Goal: Task Accomplishment & Management: Manage account settings

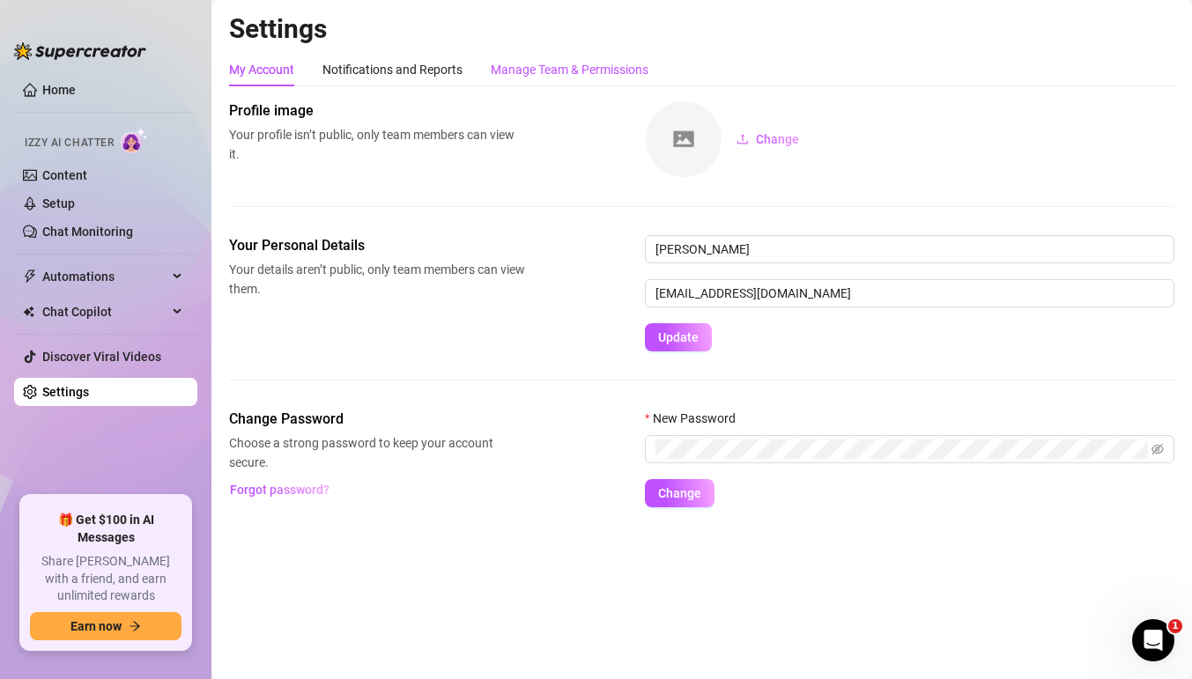
click at [551, 67] on div "Manage Team & Permissions" at bounding box center [570, 69] width 158 height 19
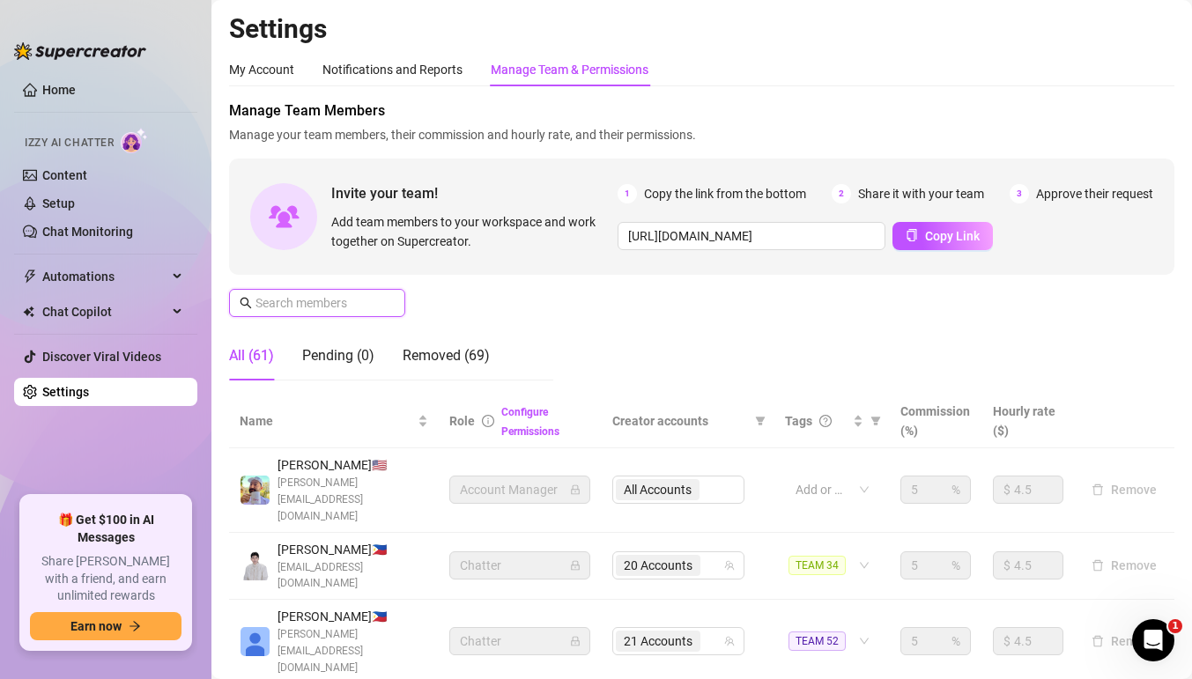
click at [354, 295] on input "text" at bounding box center [317, 302] width 125 height 19
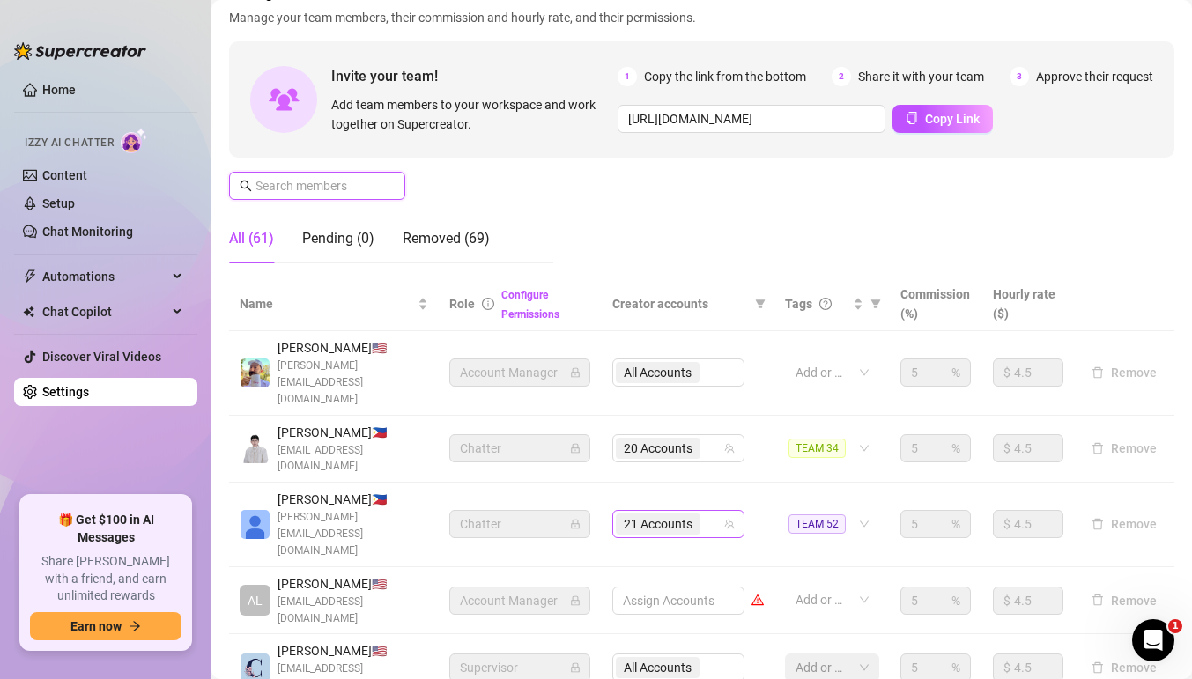
scroll to position [120, 0]
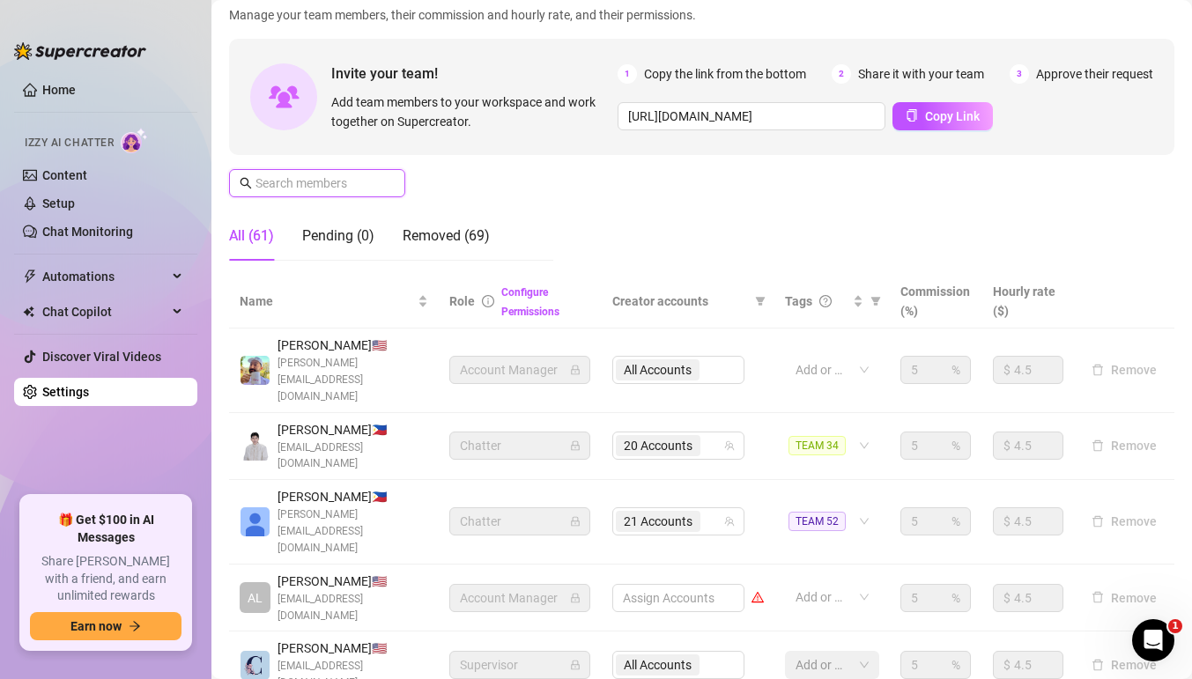
click at [351, 181] on input "text" at bounding box center [317, 183] width 125 height 19
click at [362, 184] on input "text" at bounding box center [317, 183] width 125 height 19
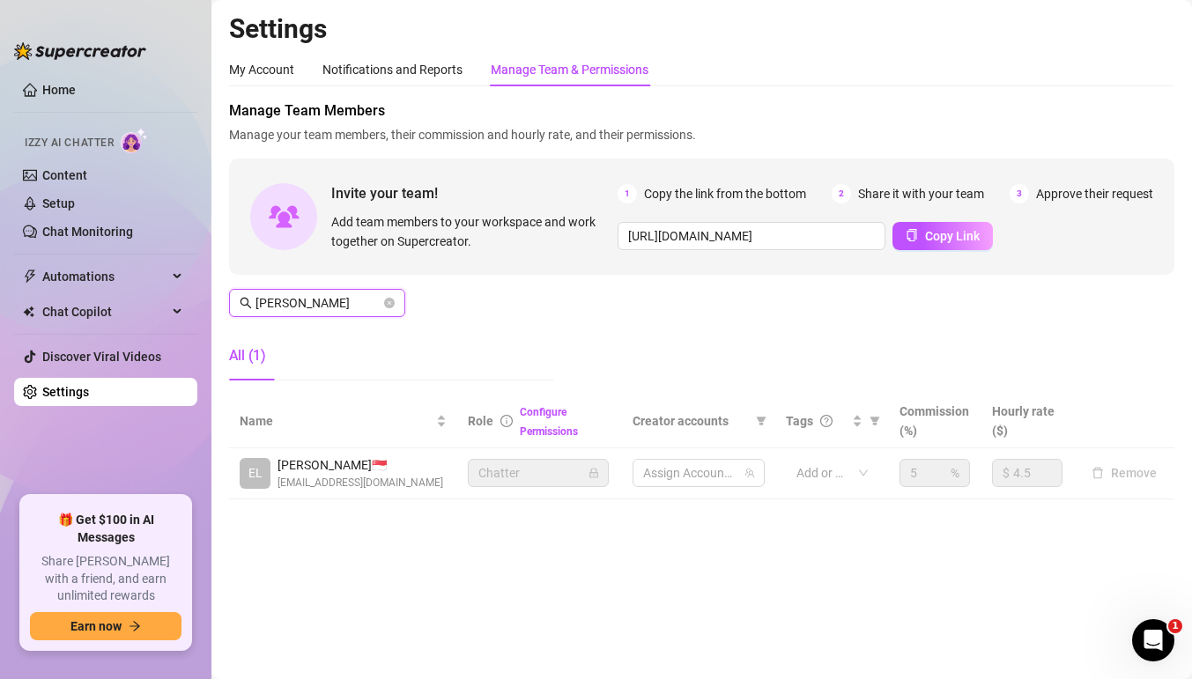
scroll to position [0, 0]
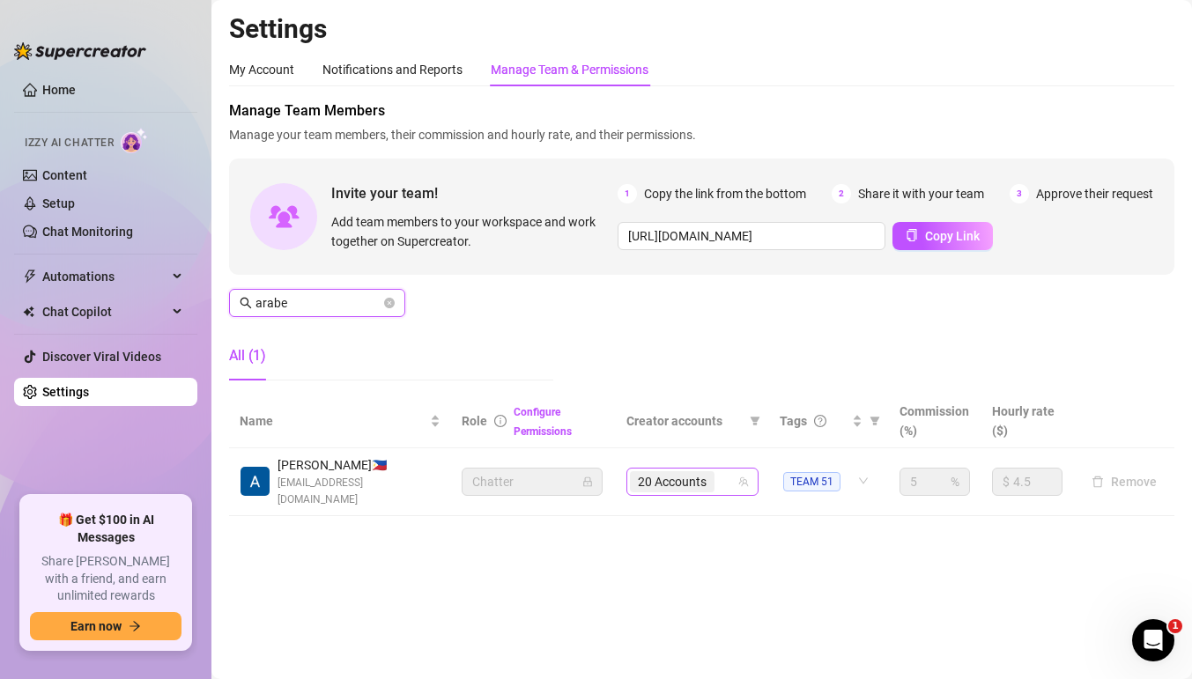
click at [729, 470] on div "20 Accounts" at bounding box center [683, 482] width 107 height 25
type input "arabe"
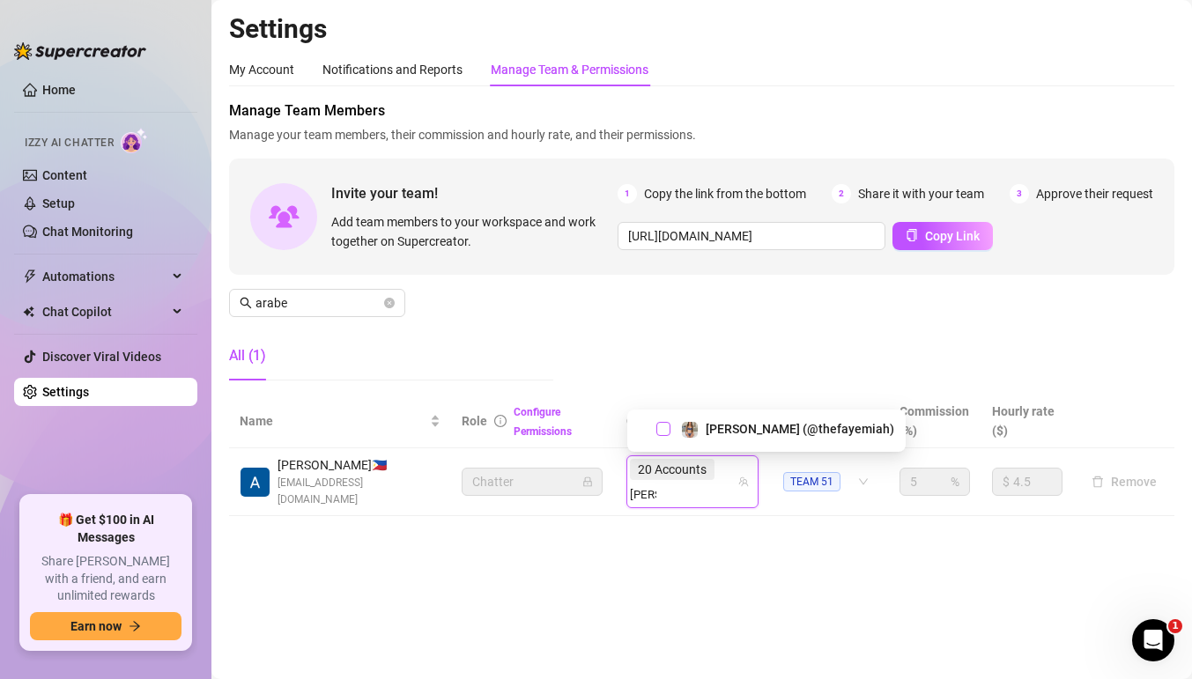
type input "[PERSON_NAME]"
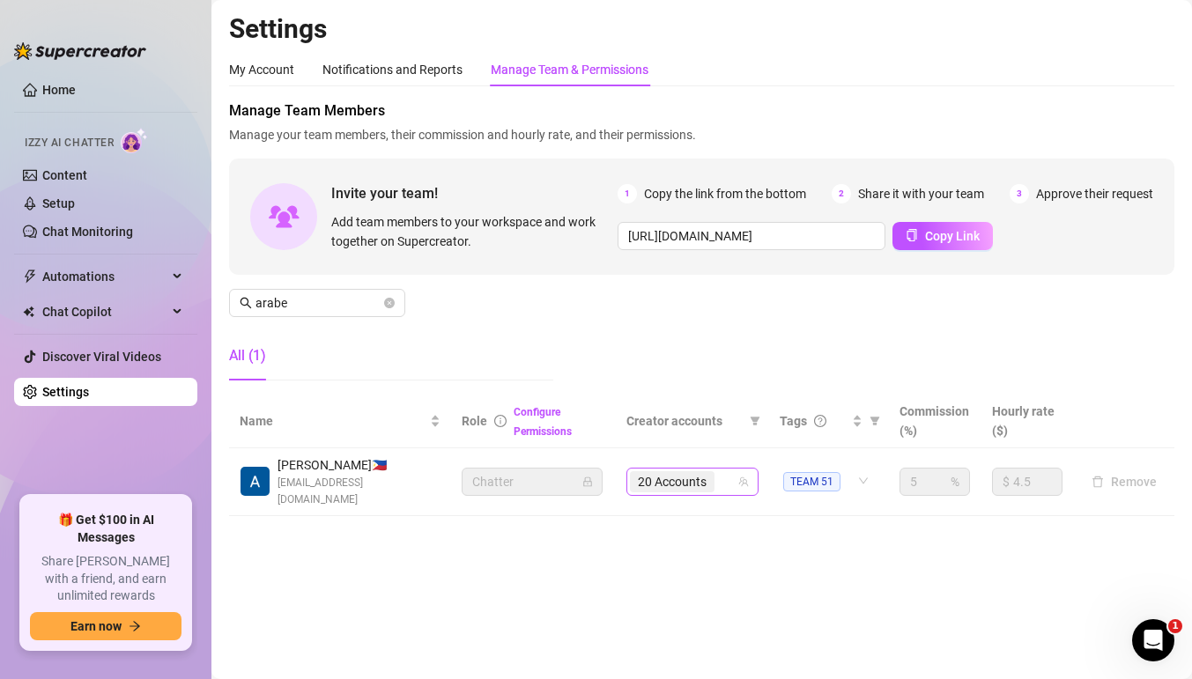
click at [721, 474] on input "search" at bounding box center [720, 481] width 4 height 21
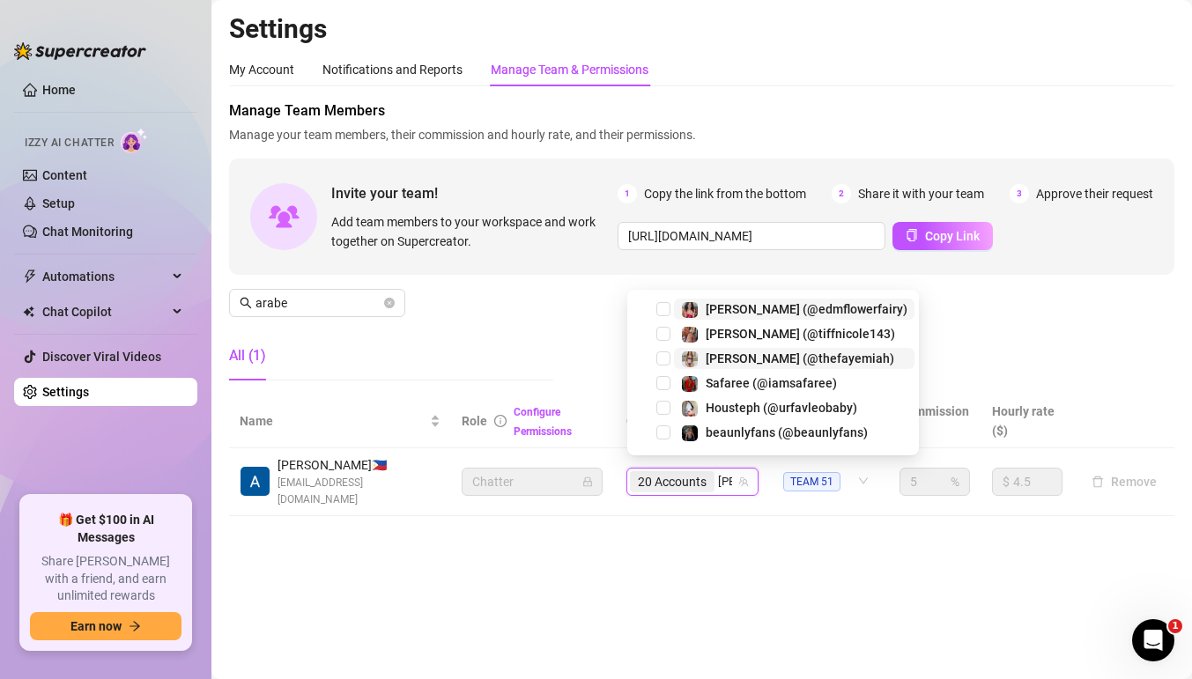
type input "[PERSON_NAME]"
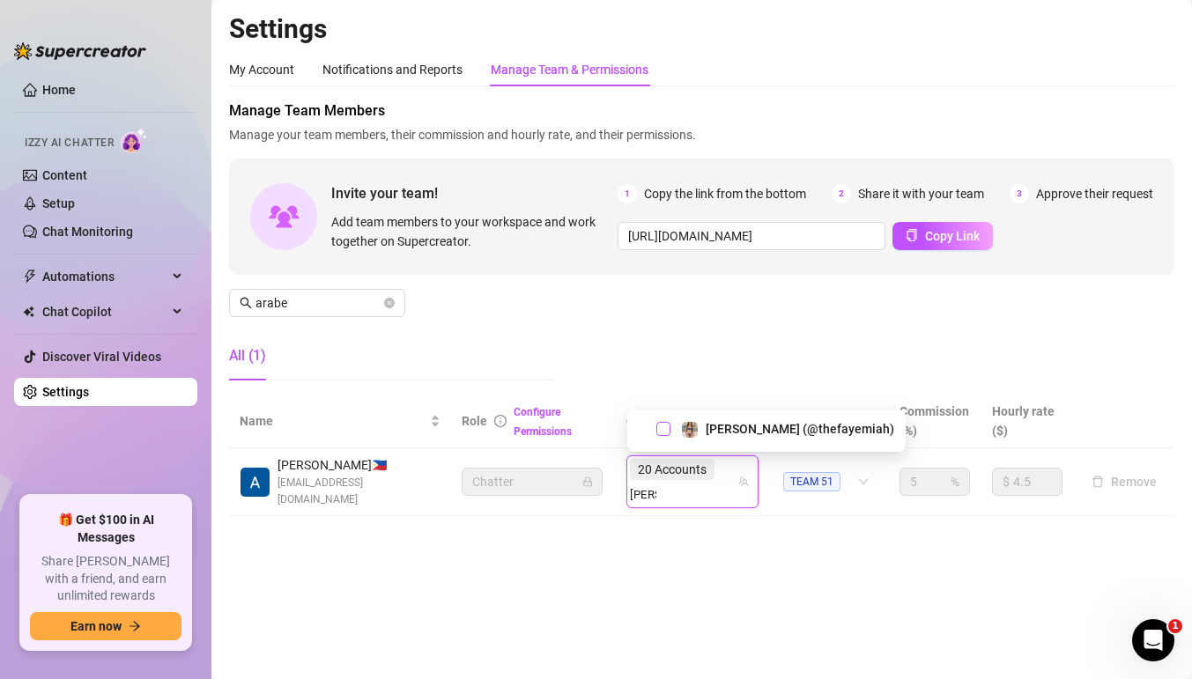
click at [669, 425] on span "Select tree node" at bounding box center [663, 429] width 14 height 14
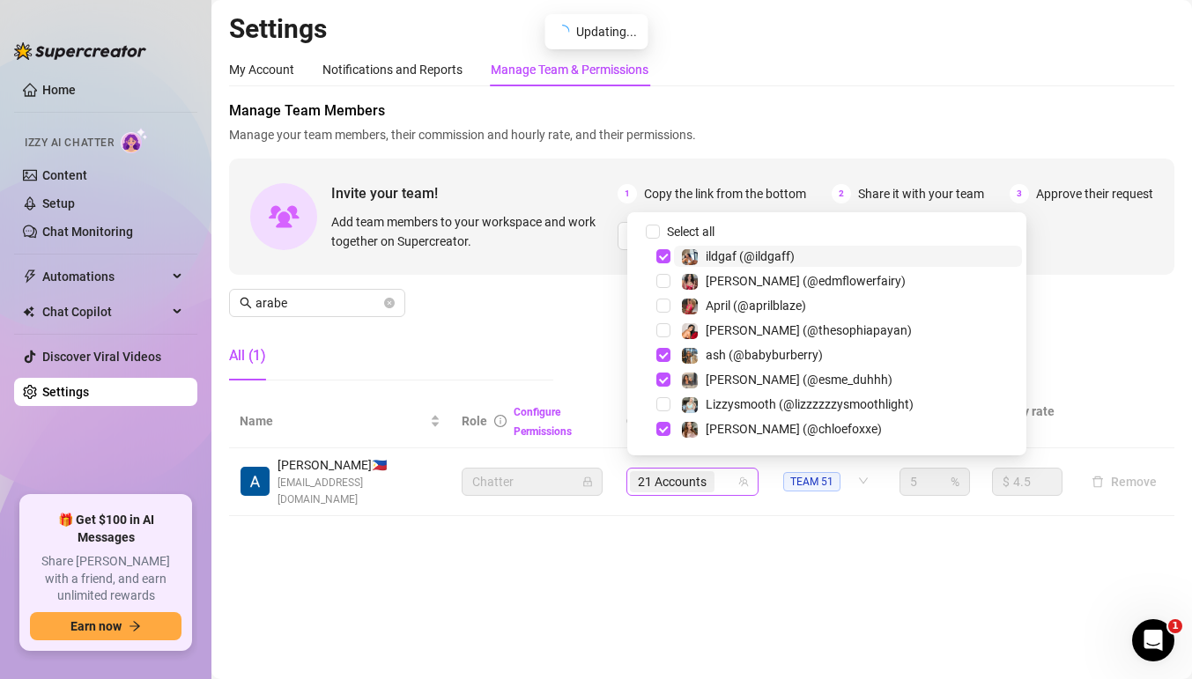
click at [732, 470] on div "21 Accounts" at bounding box center [683, 482] width 107 height 25
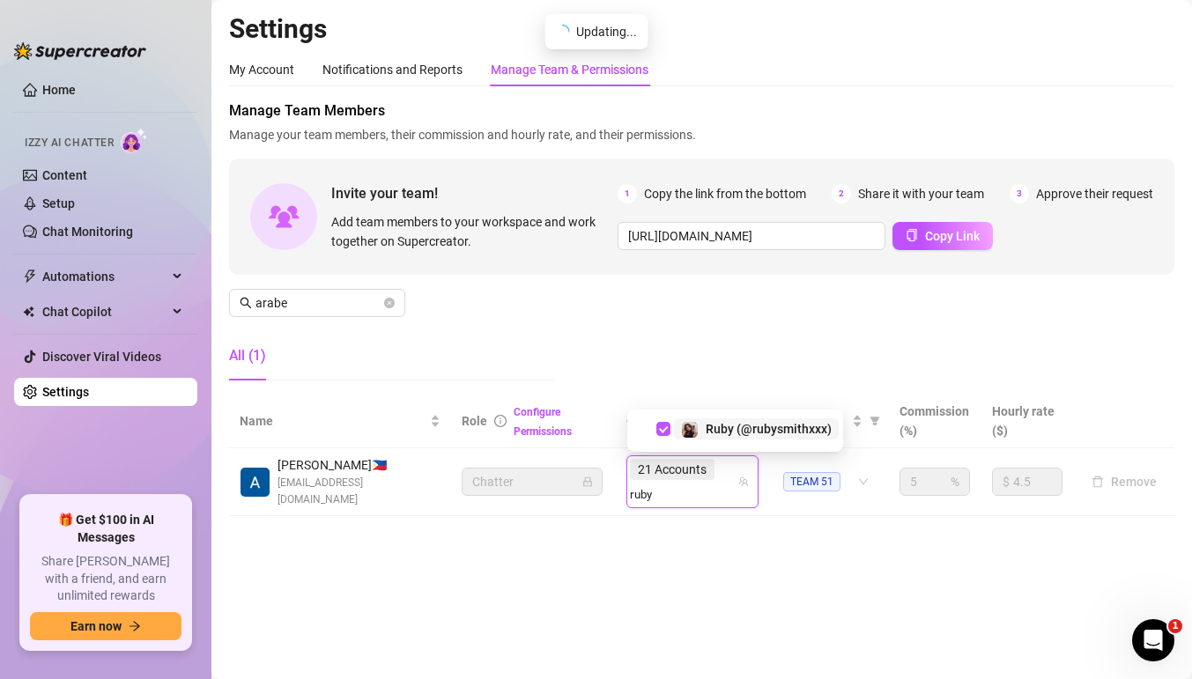
type input "ruby"
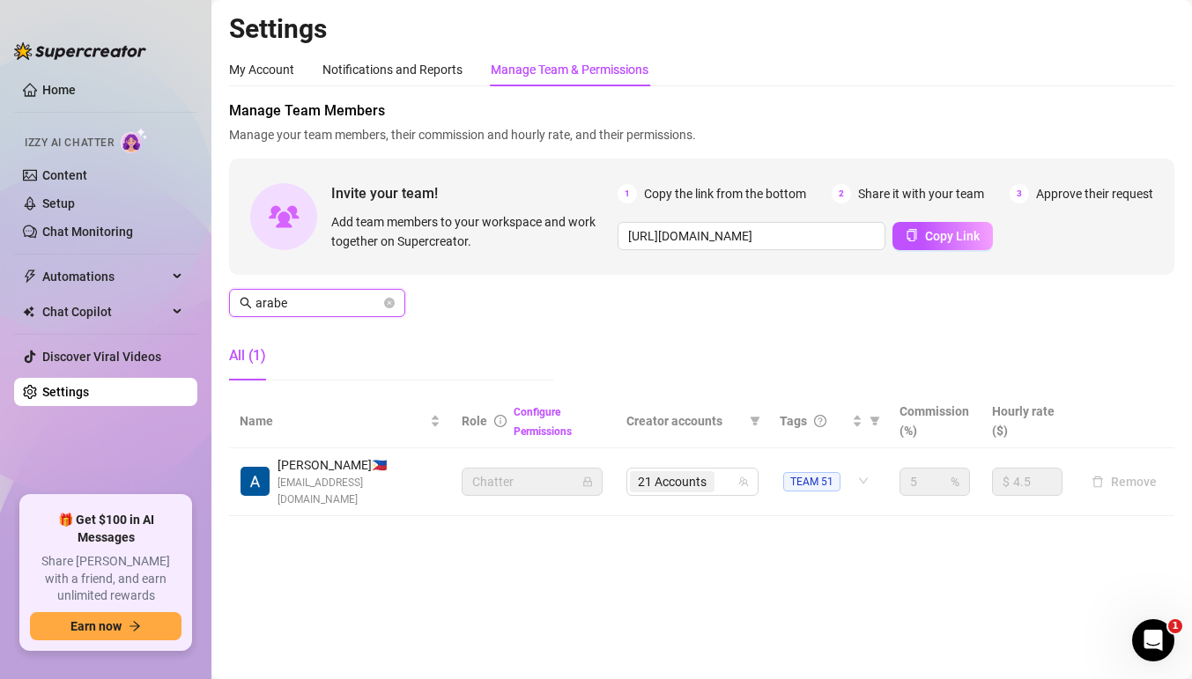
click at [345, 303] on input "arabe" at bounding box center [317, 302] width 125 height 19
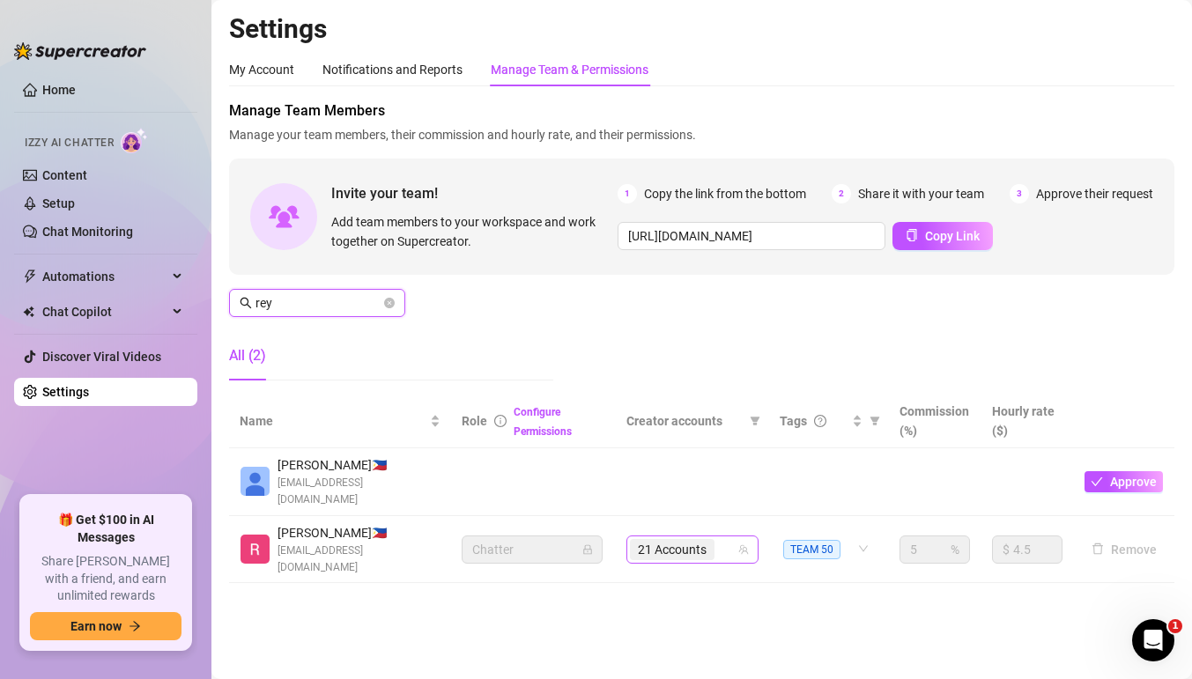
click at [715, 537] on div "21 Accounts" at bounding box center [674, 549] width 88 height 25
type input "rey"
click at [721, 539] on input "search" at bounding box center [720, 549] width 4 height 21
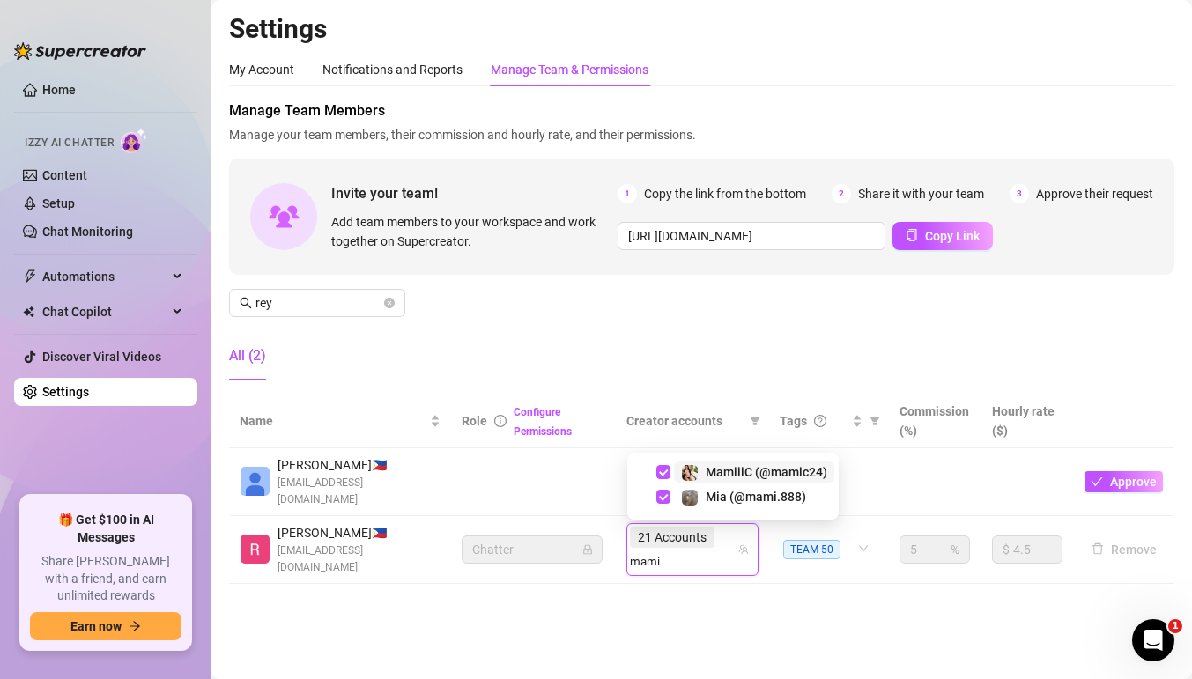
type input "mami"
click at [664, 551] on input "search" at bounding box center [647, 561] width 34 height 21
type input "rebir"
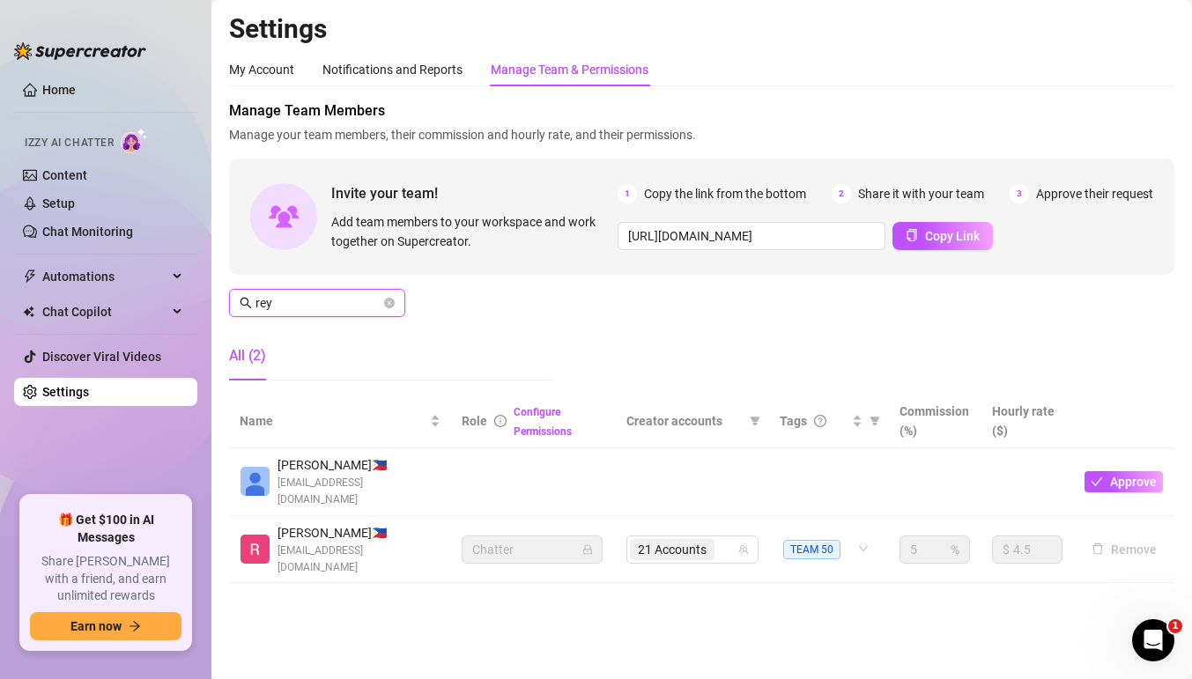
click at [347, 311] on input "rey" at bounding box center [317, 302] width 125 height 19
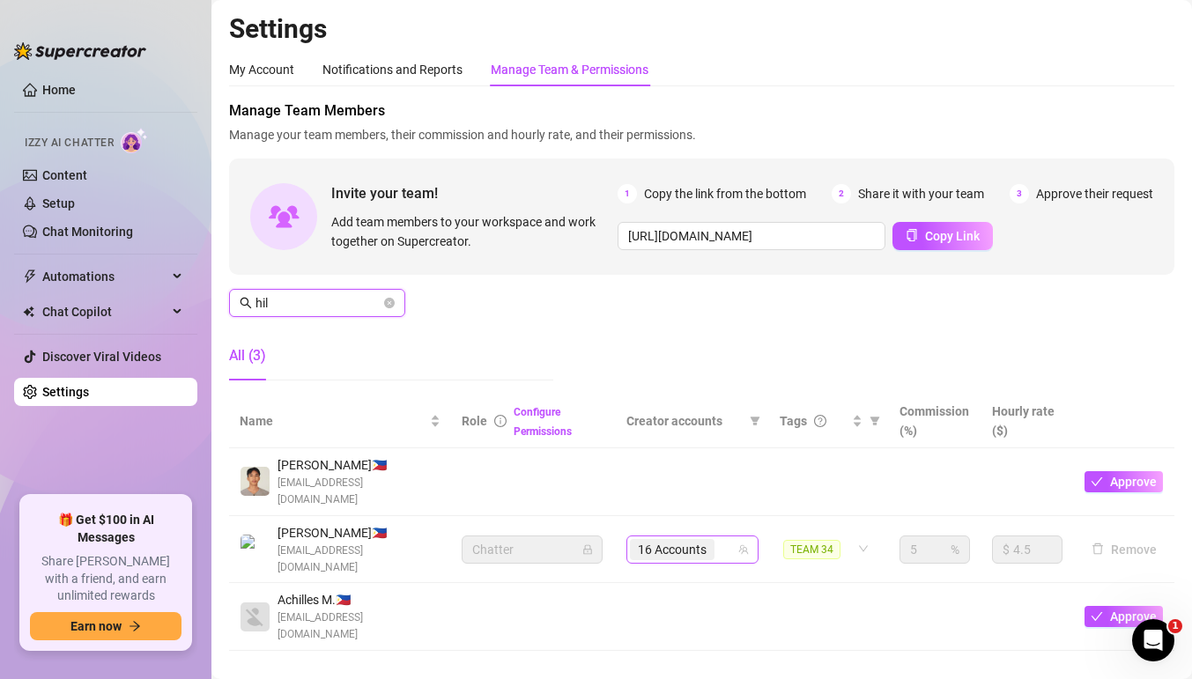
click at [743, 544] on icon "team" at bounding box center [744, 549] width 10 height 10
click at [727, 537] on div "16 Accounts" at bounding box center [683, 549] width 107 height 25
type input "hil"
type input "509"
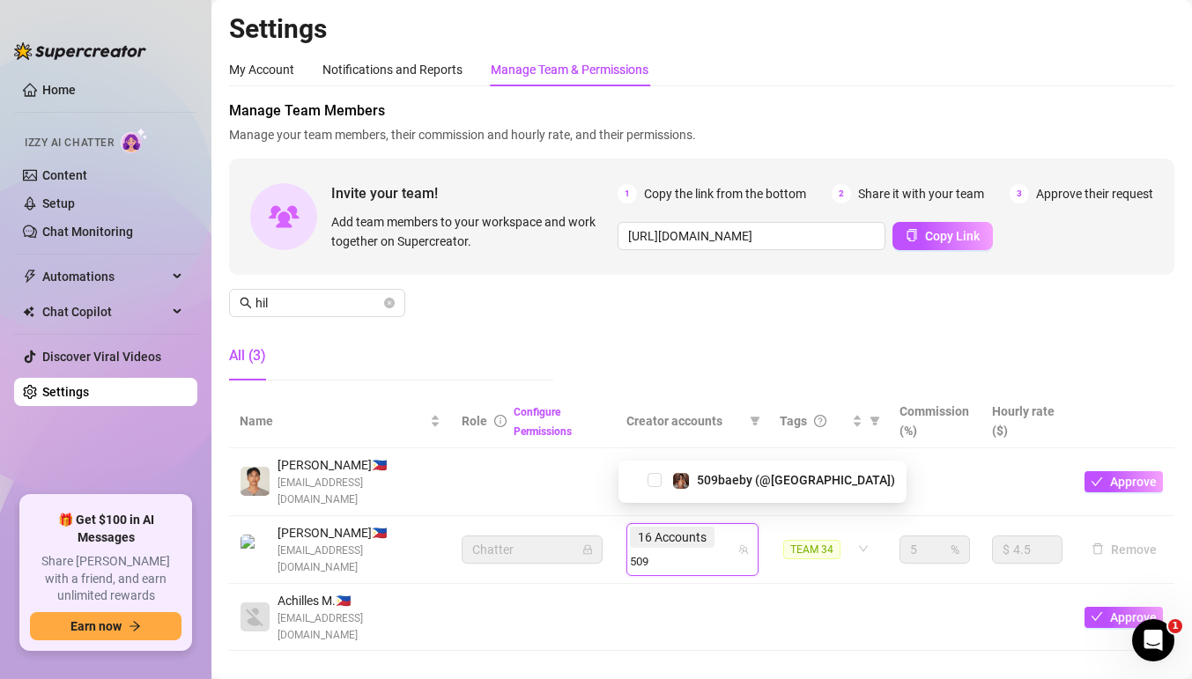
drag, startPoint x: 653, startPoint y: 479, endPoint x: 743, endPoint y: 523, distance: 100.1
click at [653, 479] on span "Select tree node" at bounding box center [654, 480] width 14 height 14
click at [743, 544] on icon "team" at bounding box center [743, 549] width 11 height 11
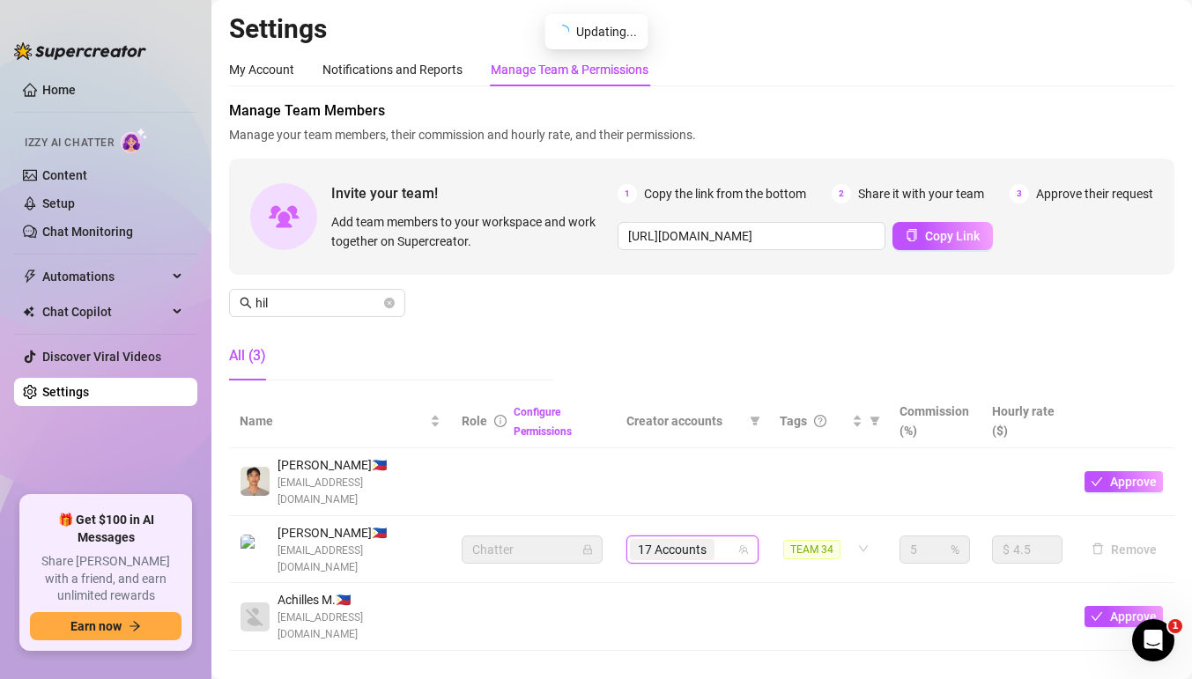
click at [728, 537] on div "17 Accounts" at bounding box center [683, 549] width 107 height 25
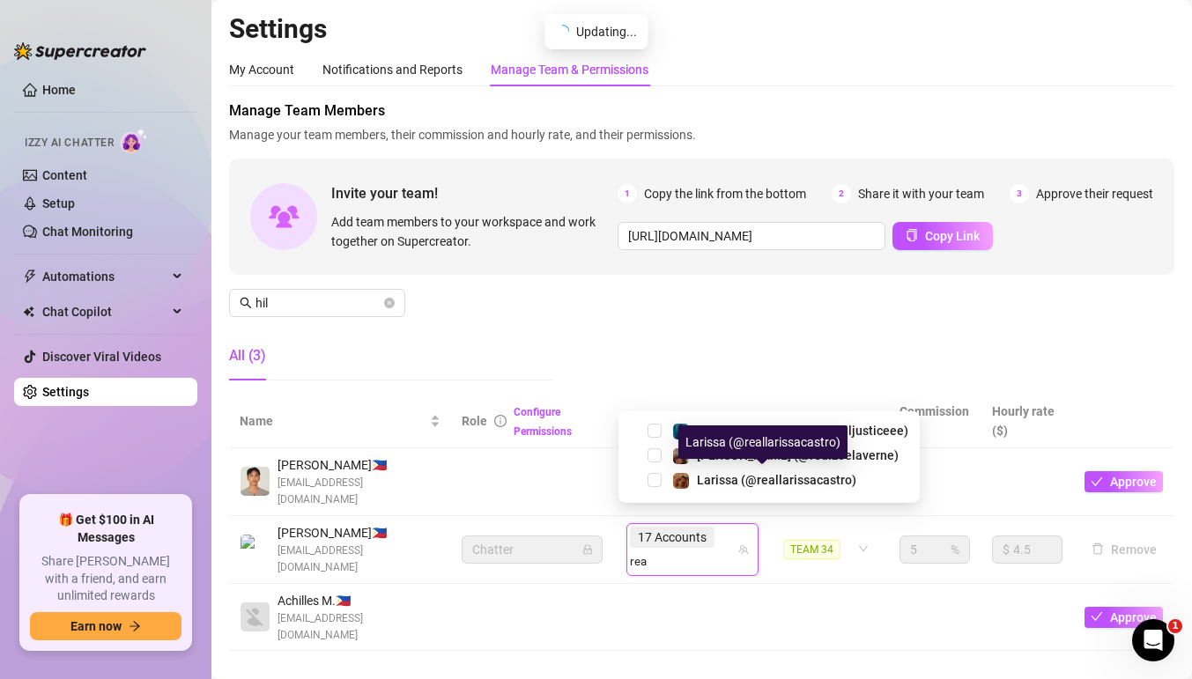
click at [664, 480] on div "Larissa (@reallarissacastro)" at bounding box center [769, 480] width 292 height 21
type input "rea"
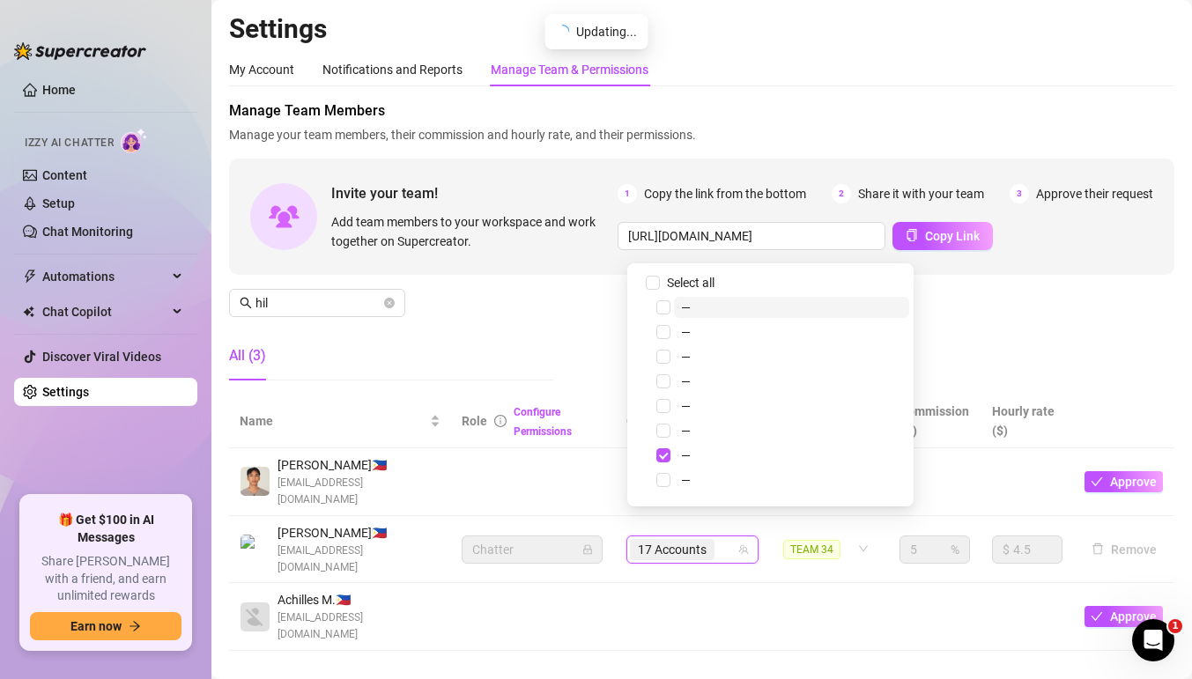
click at [728, 537] on div "17 Accounts" at bounding box center [683, 549] width 107 height 25
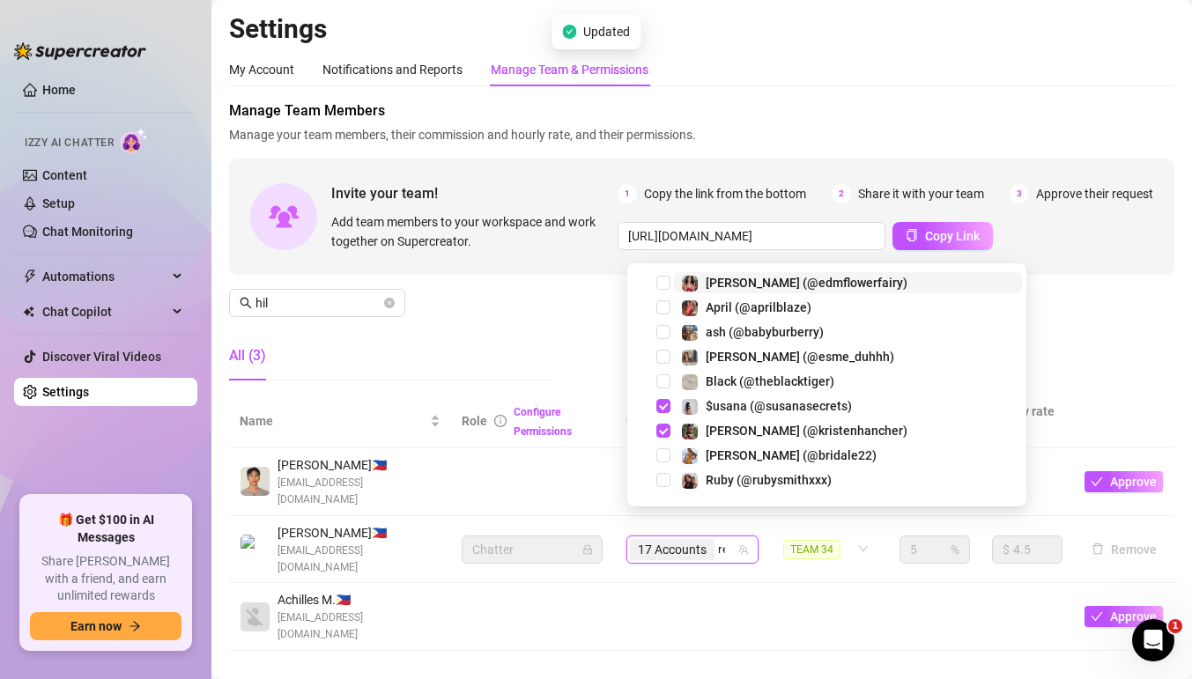
type input "rea"
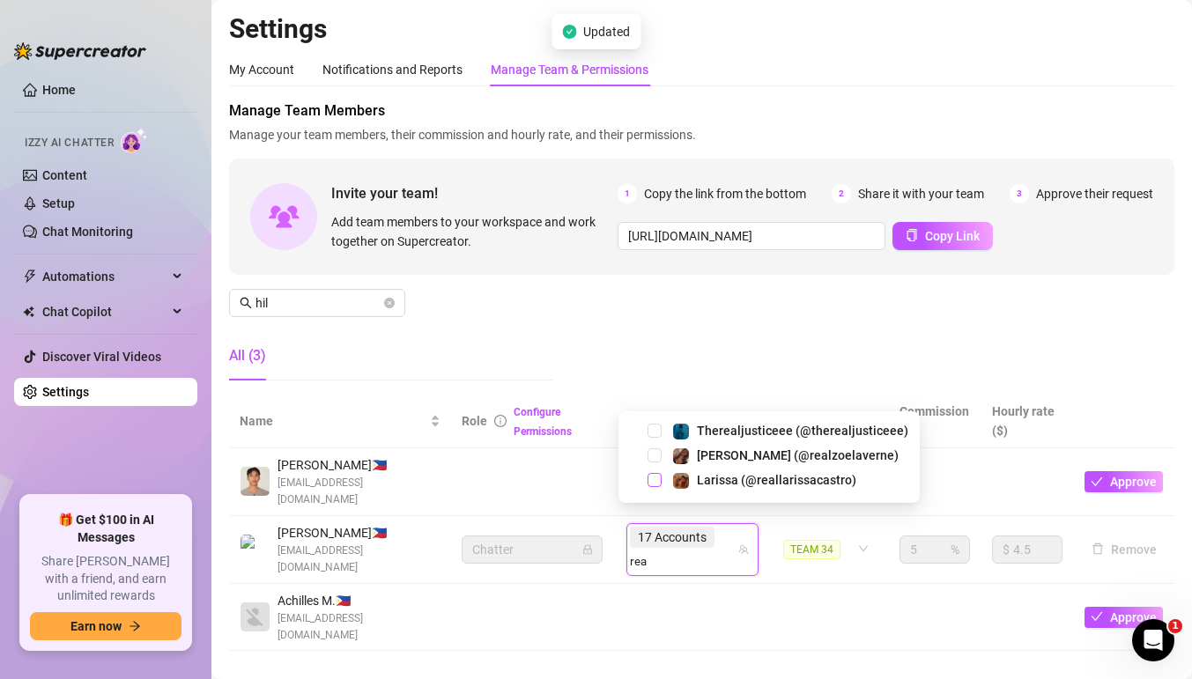
click at [654, 479] on span "Select tree node" at bounding box center [654, 480] width 14 height 14
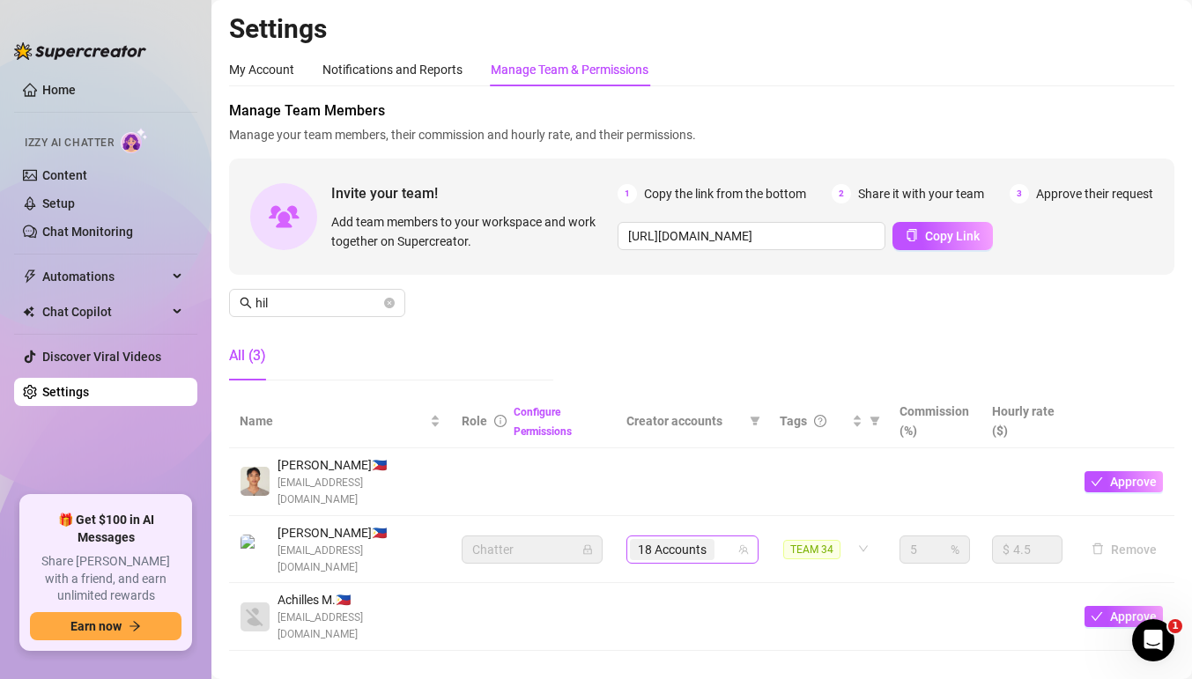
click at [732, 537] on div "18 Accounts" at bounding box center [683, 549] width 107 height 25
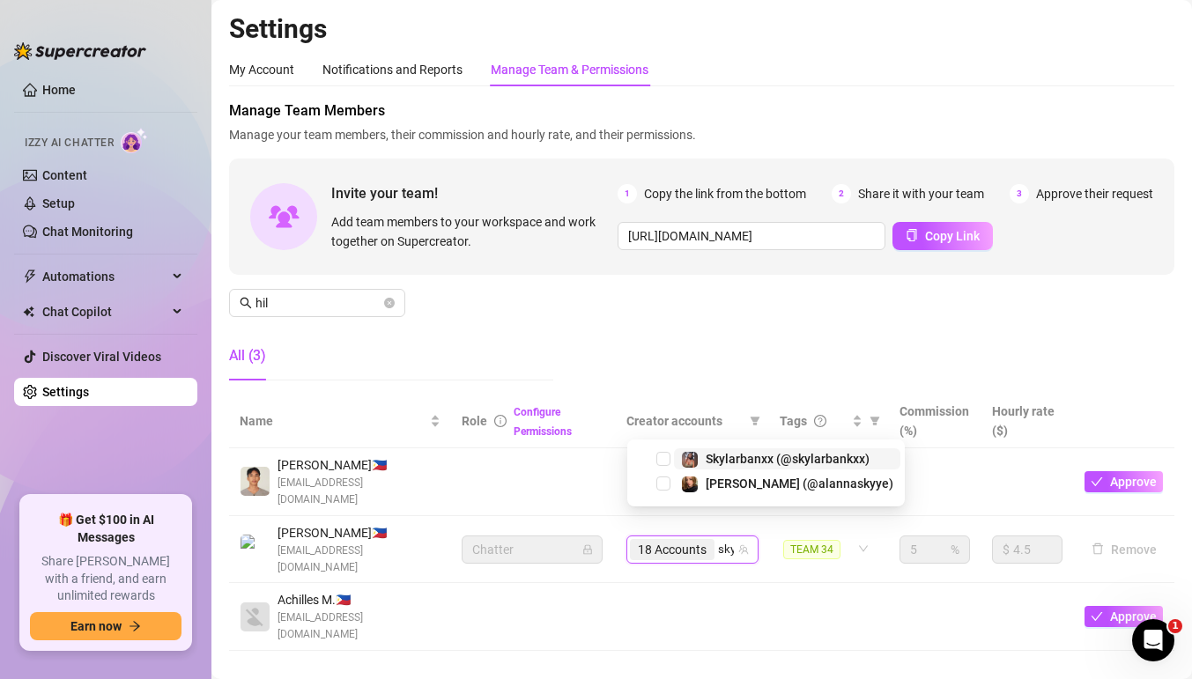
type input "skyl"
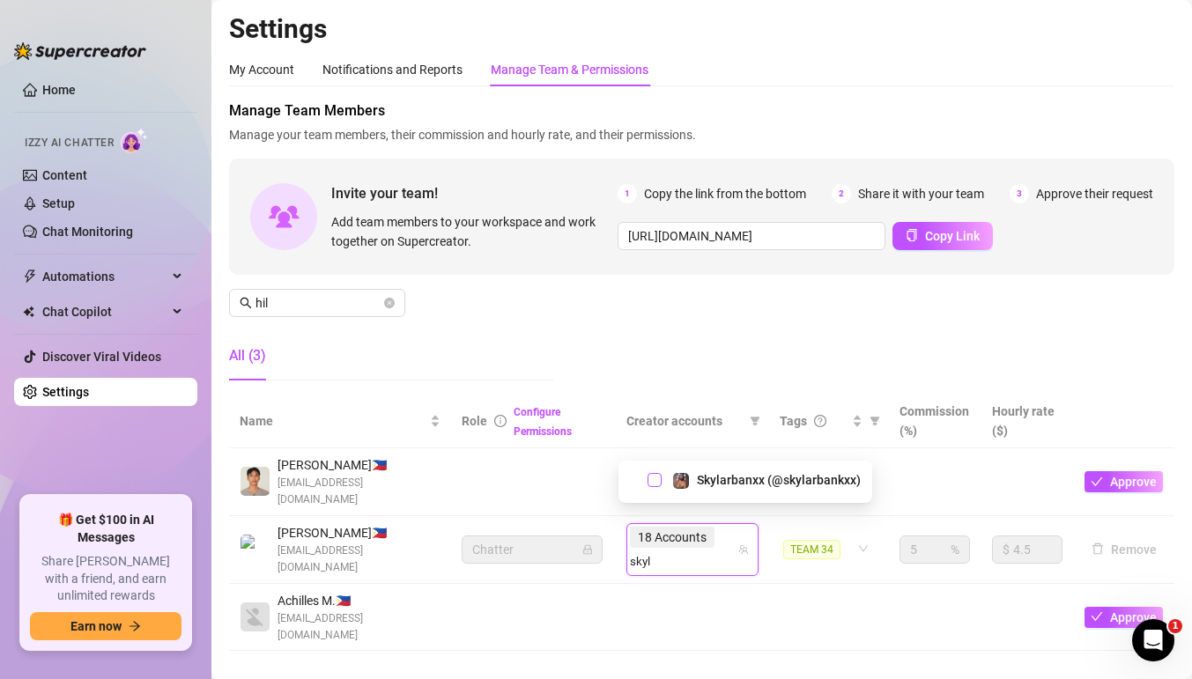
click at [657, 476] on span "Select tree node" at bounding box center [654, 480] width 14 height 14
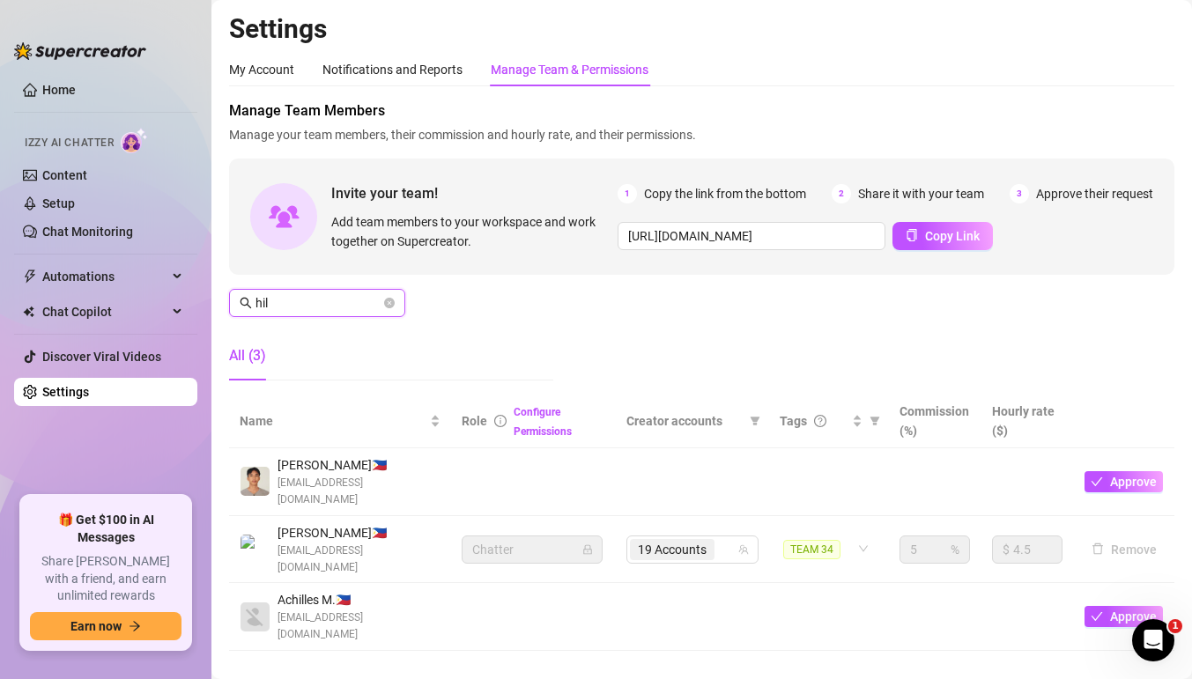
click at [341, 311] on input "hil" at bounding box center [317, 302] width 125 height 19
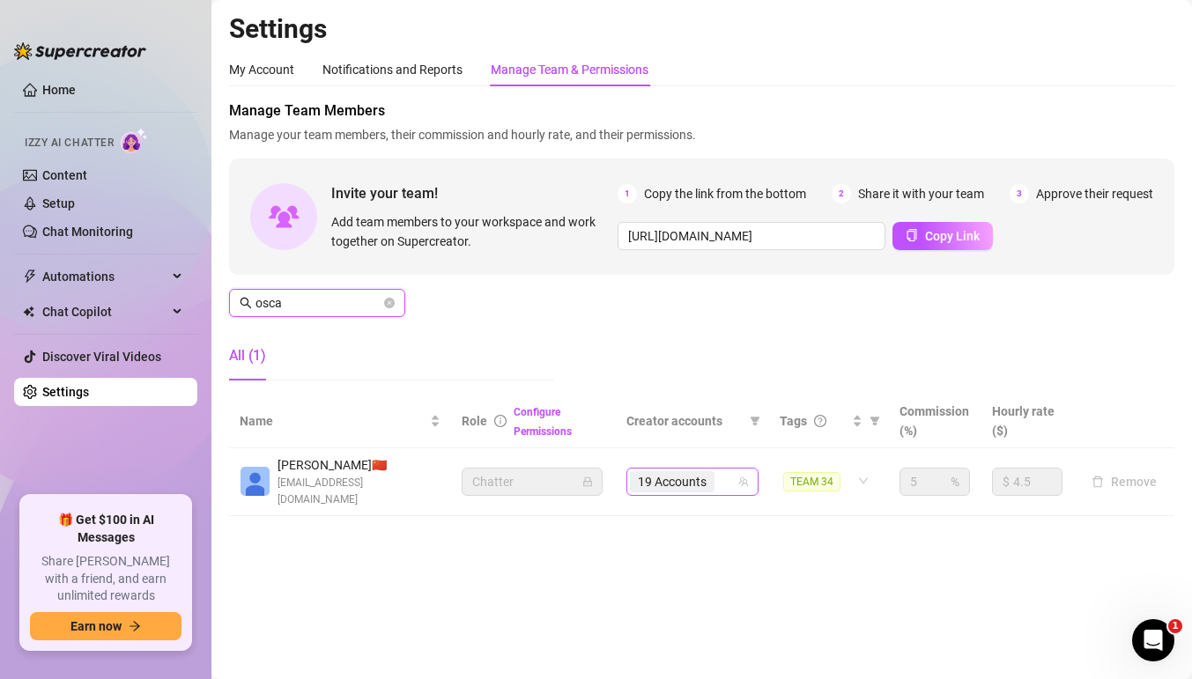
type input "osca"
click at [719, 471] on input "search" at bounding box center [720, 481] width 4 height 21
click at [729, 470] on div "19 Accounts" at bounding box center [683, 482] width 107 height 25
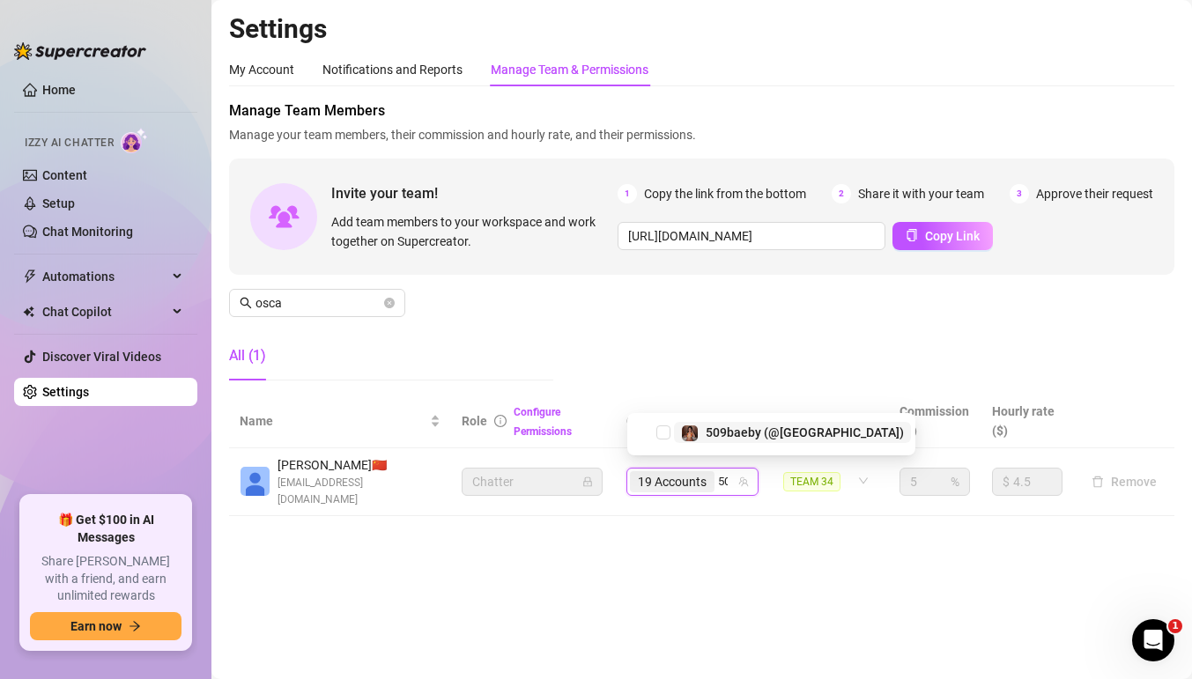
type input "509"
click at [688, 428] on img at bounding box center [690, 430] width 16 height 16
click at [720, 495] on td "19 Accounts 509" at bounding box center [692, 482] width 153 height 68
click at [721, 470] on div "20 Accounts" at bounding box center [683, 482] width 107 height 25
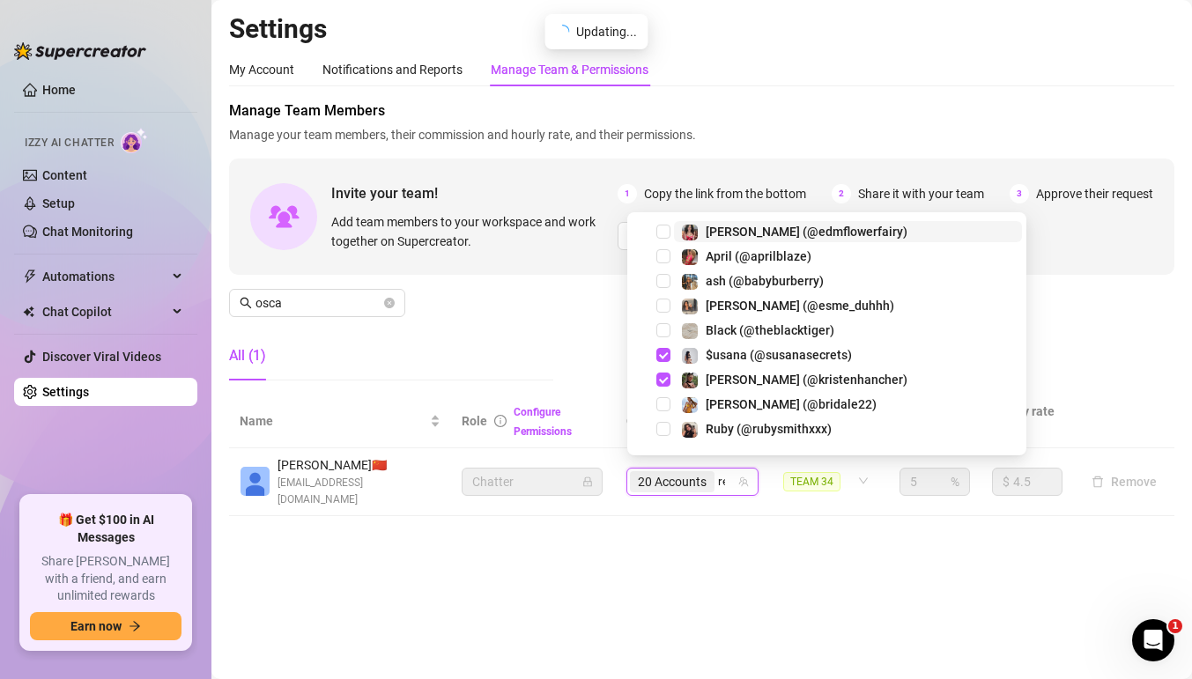
type input "rea"
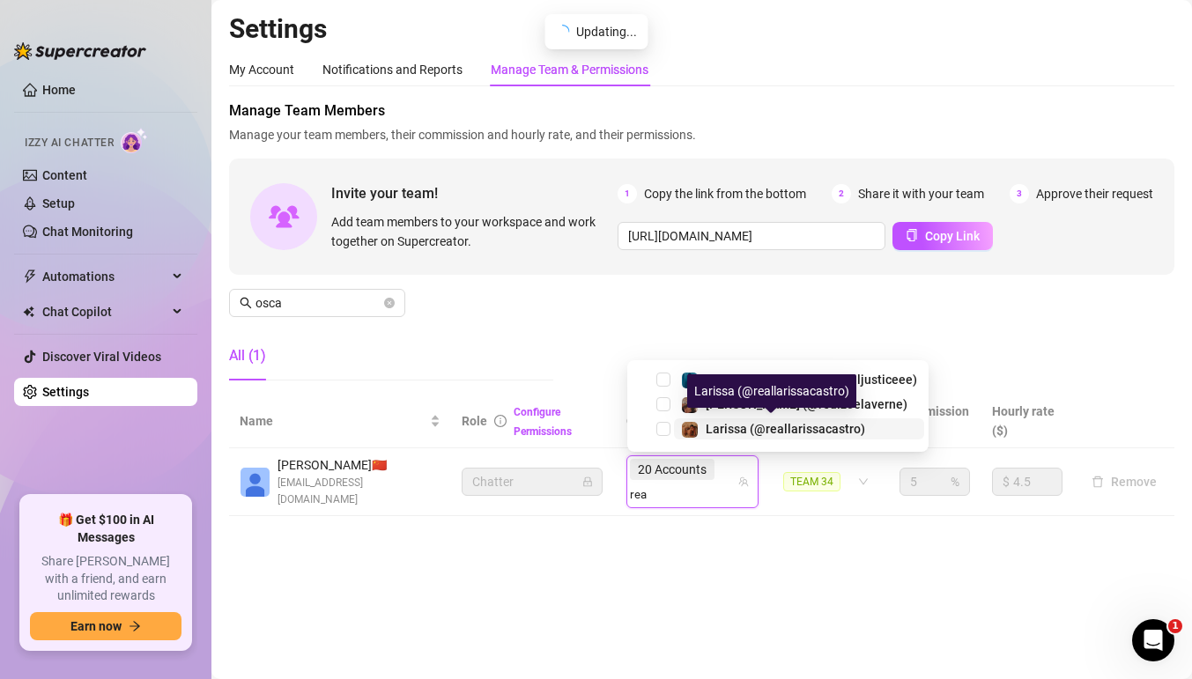
click at [682, 429] on img at bounding box center [690, 430] width 16 height 16
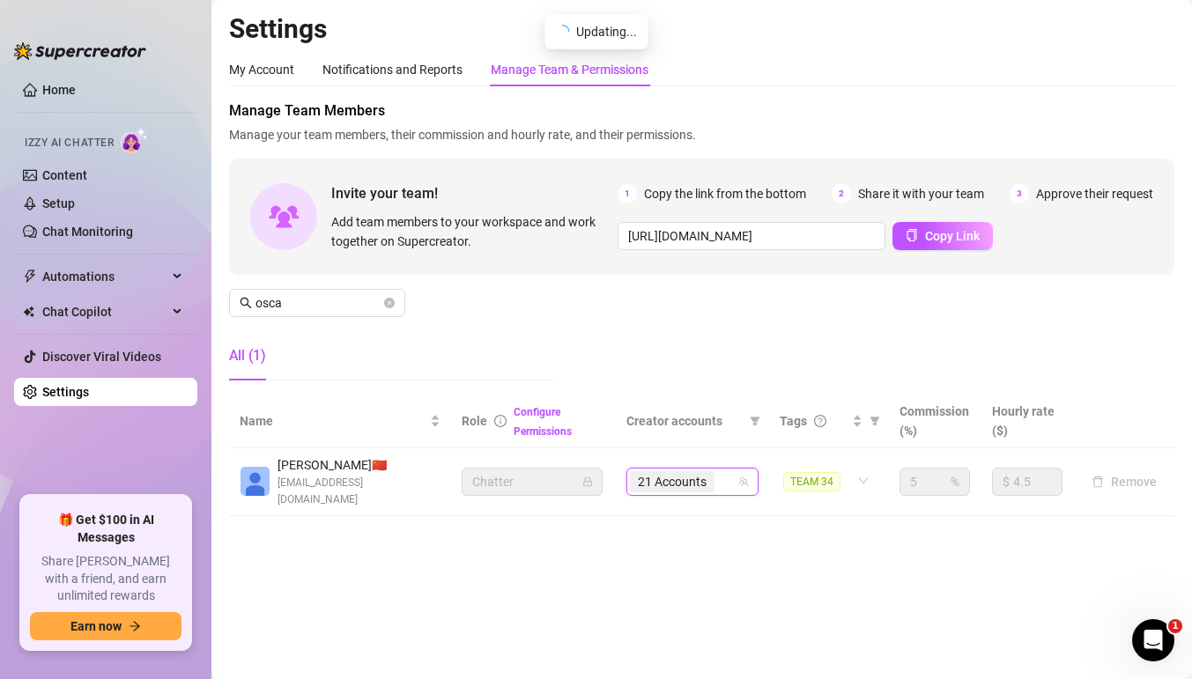
click at [714, 471] on span "21 Accounts" at bounding box center [672, 481] width 85 height 21
click at [728, 470] on div "21 Accounts" at bounding box center [683, 482] width 107 height 25
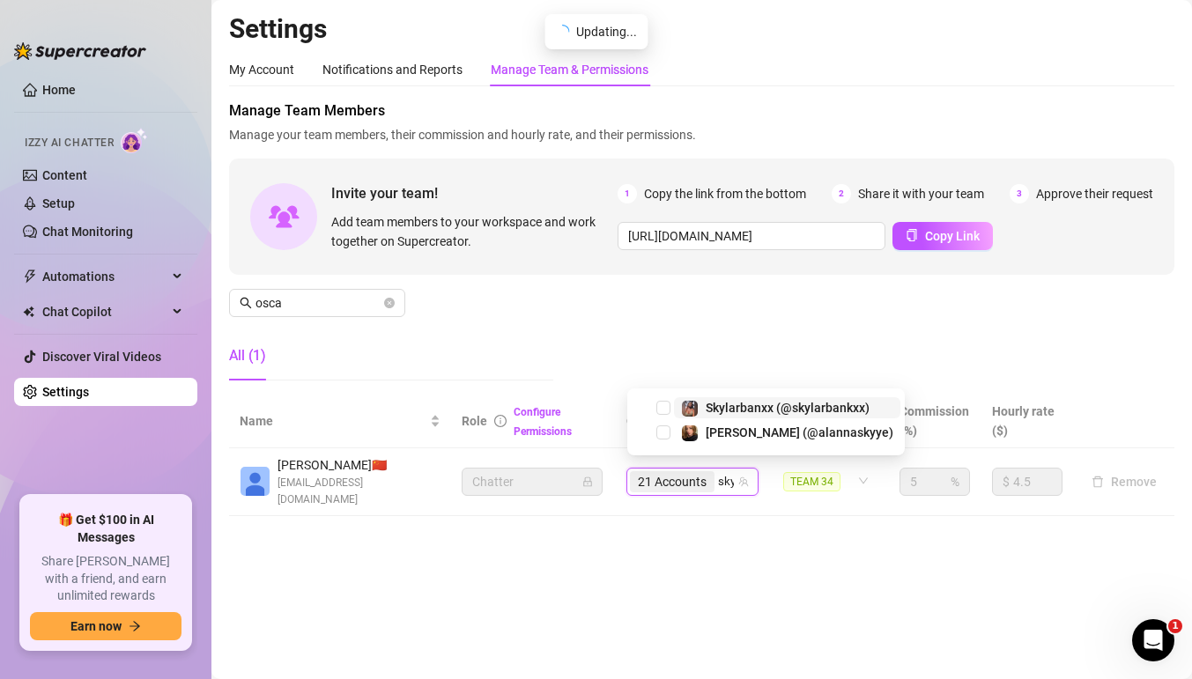
type input "skyl"
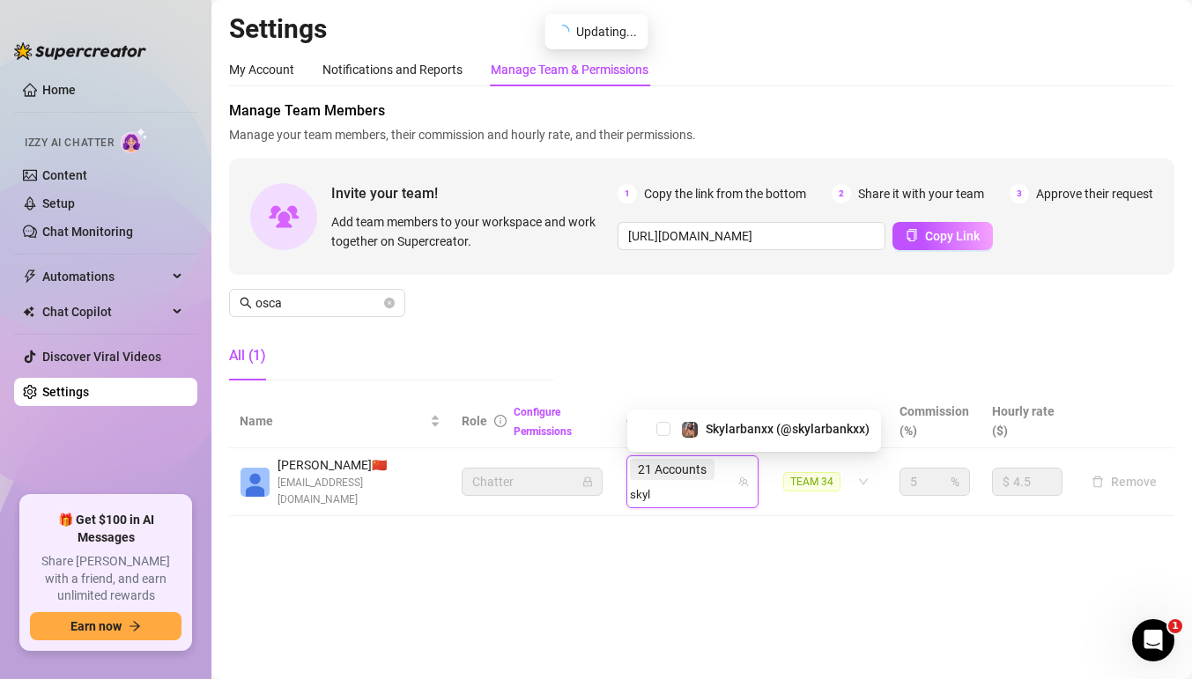
click at [670, 427] on div "Skylarbanxx (@skylarbankxx)" at bounding box center [754, 428] width 245 height 21
click at [664, 426] on span "Select tree node" at bounding box center [663, 429] width 14 height 14
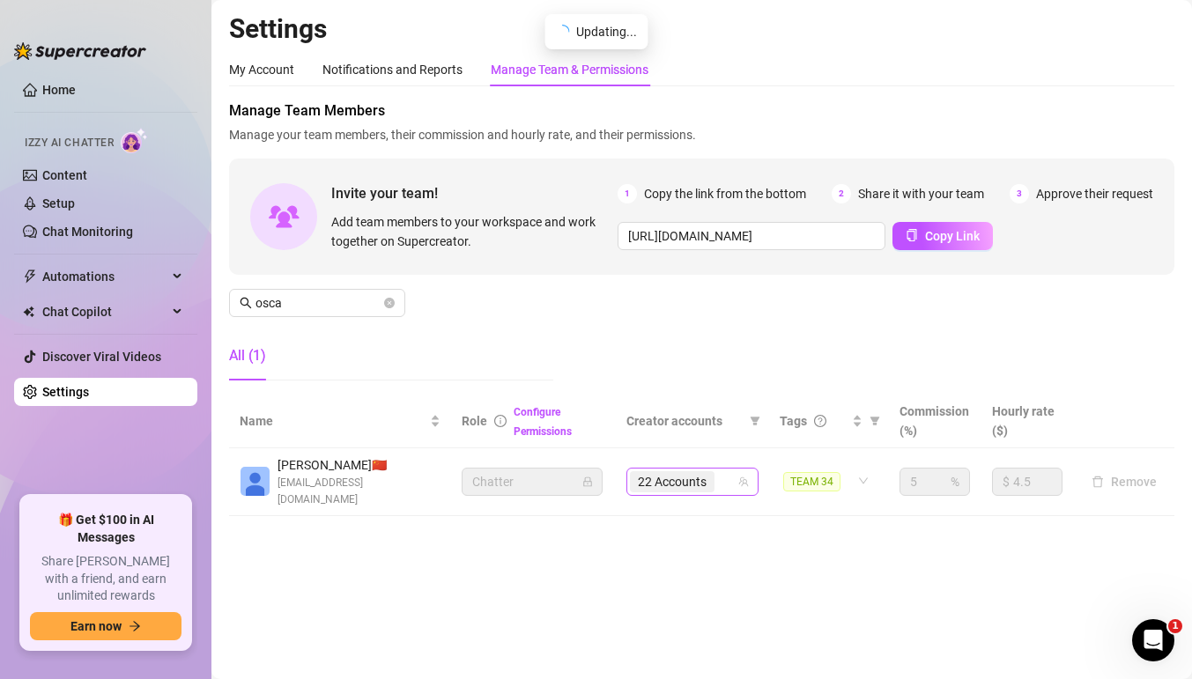
click at [726, 476] on div "22 Accounts" at bounding box center [683, 482] width 107 height 25
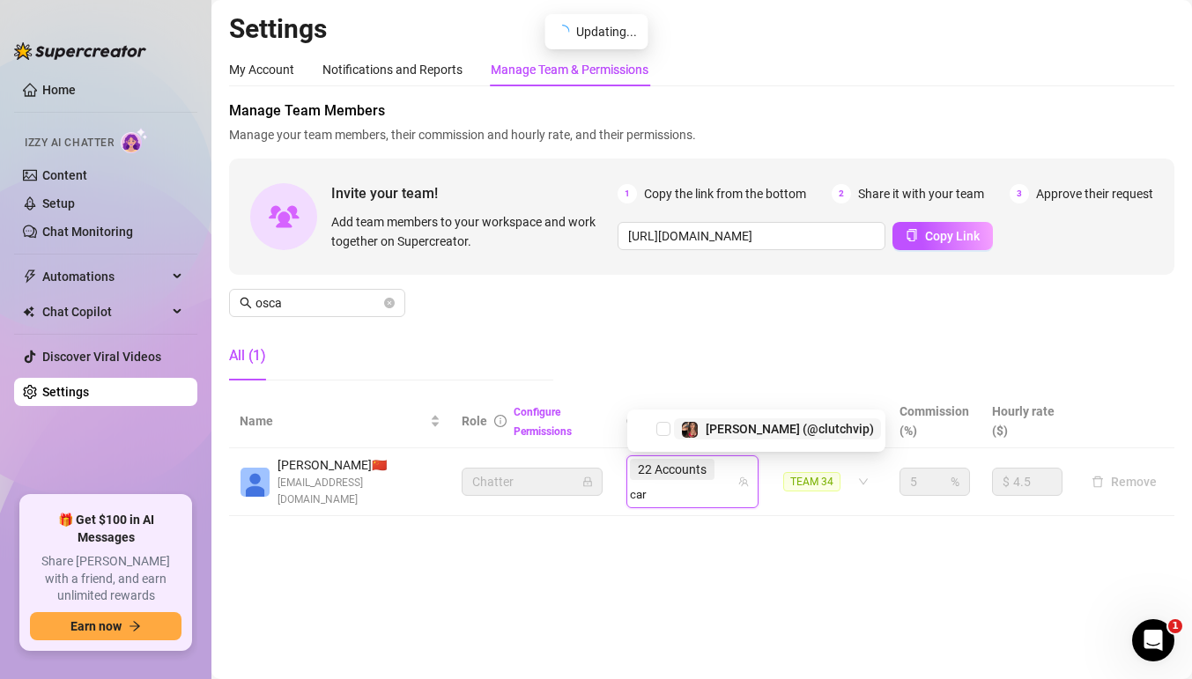
type input "cara"
click at [382, 306] on span "osca" at bounding box center [317, 303] width 176 height 28
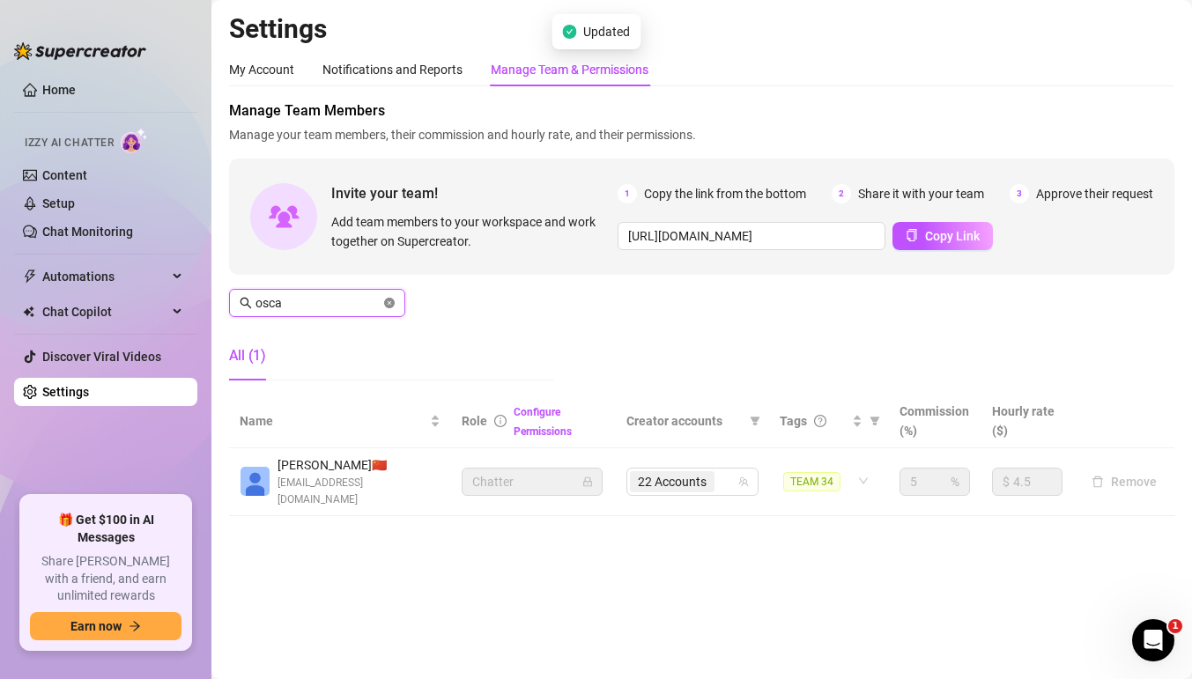
click at [387, 305] on icon "close-circle" at bounding box center [389, 303] width 11 height 11
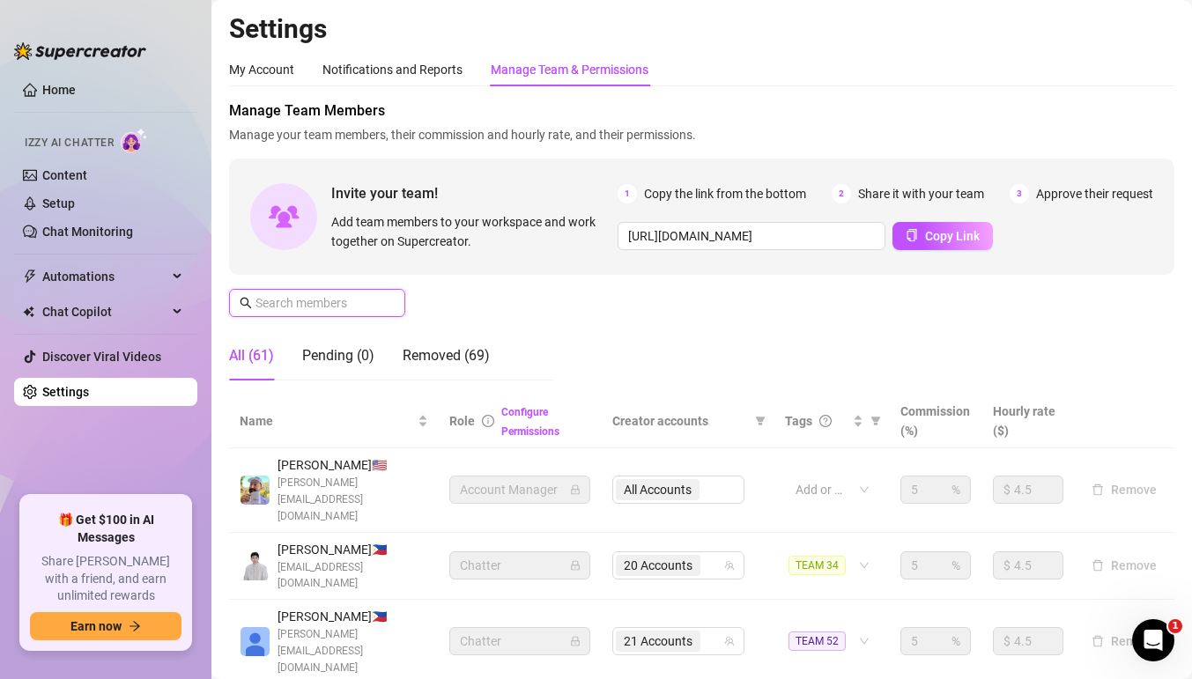
click at [379, 303] on input "text" at bounding box center [317, 302] width 125 height 19
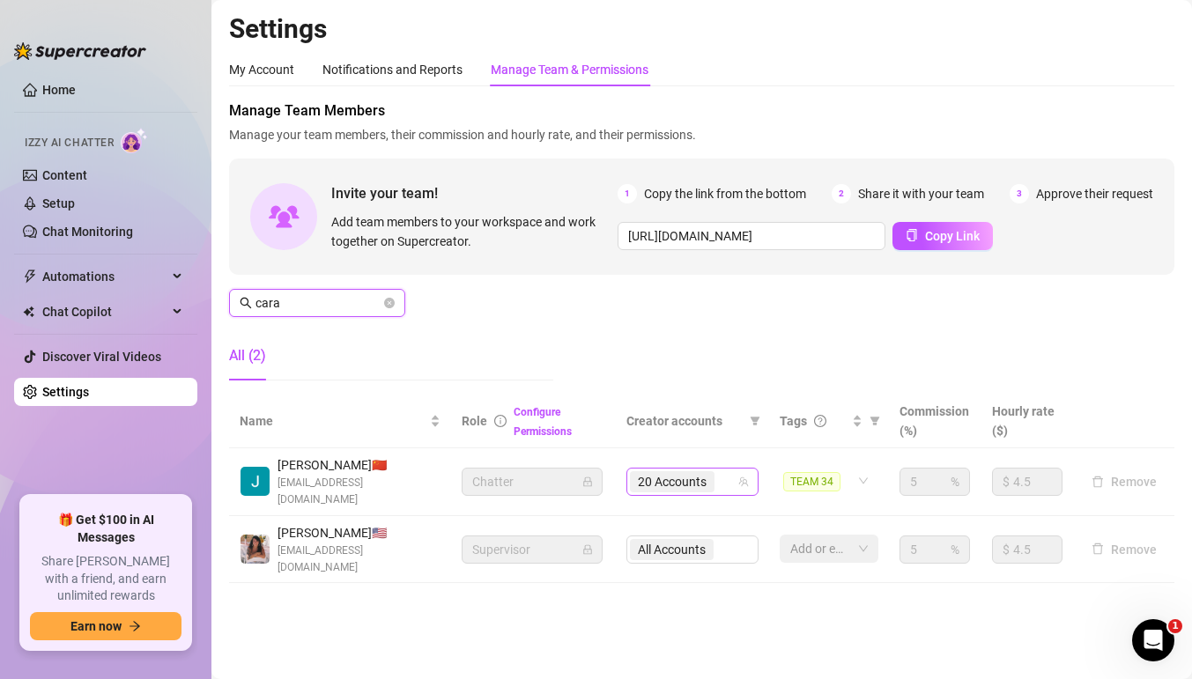
click at [726, 480] on div "20 Accounts" at bounding box center [683, 482] width 107 height 25
type input "cara"
click at [726, 480] on div "20 Accounts" at bounding box center [683, 482] width 107 height 25
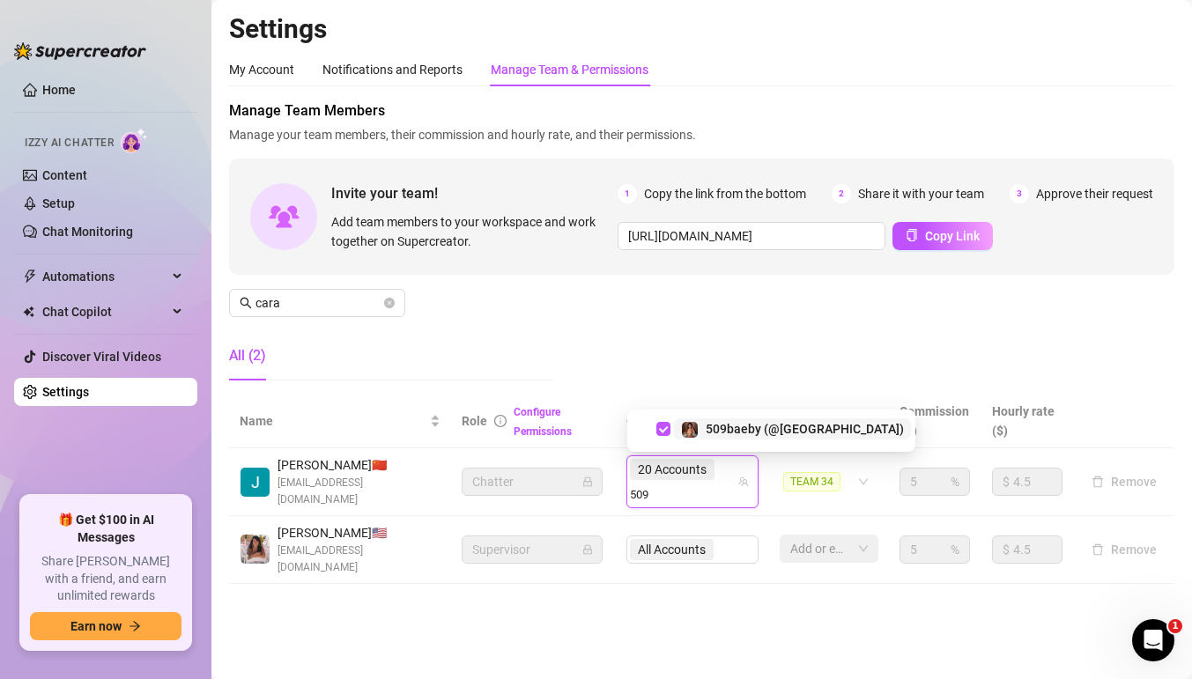
type input "509"
click at [731, 488] on div "20 Accounts 509" at bounding box center [683, 481] width 107 height 49
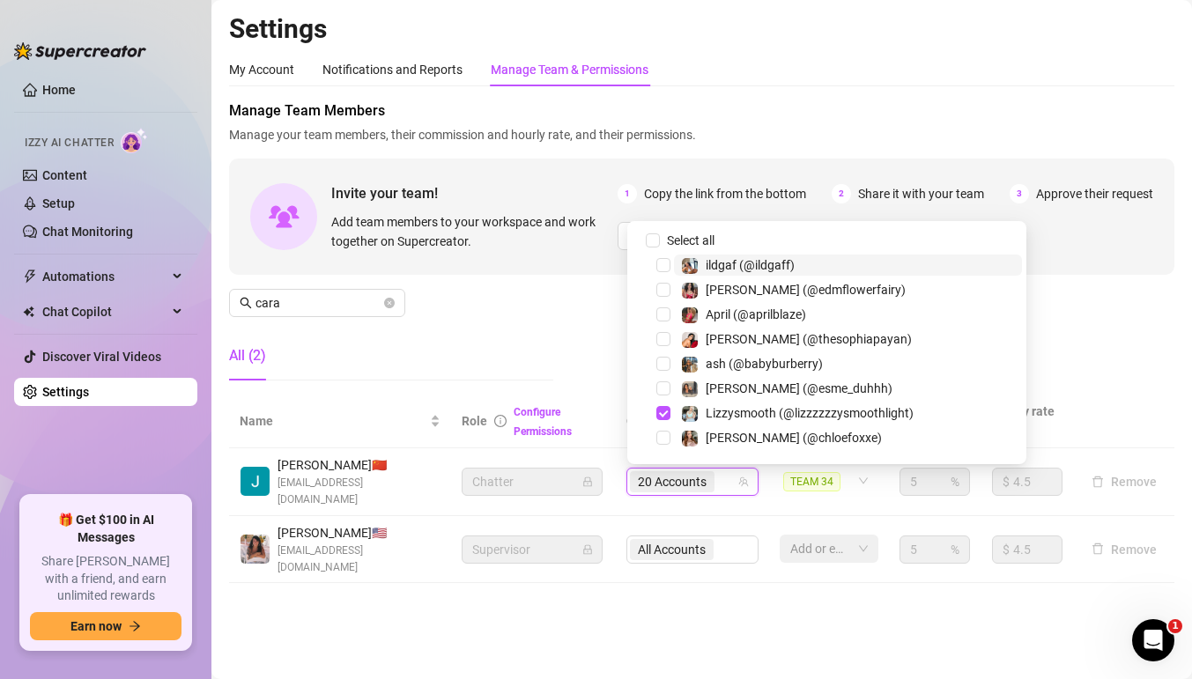
click at [729, 484] on div "20 Accounts" at bounding box center [683, 482] width 107 height 25
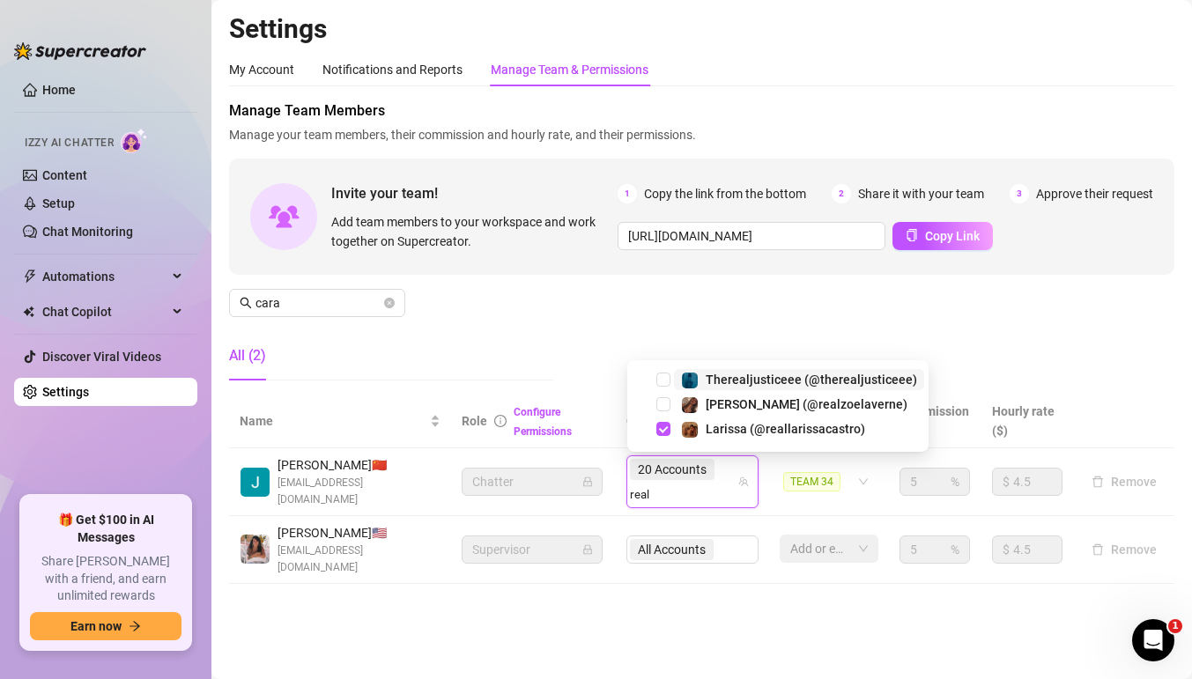
type input "real"
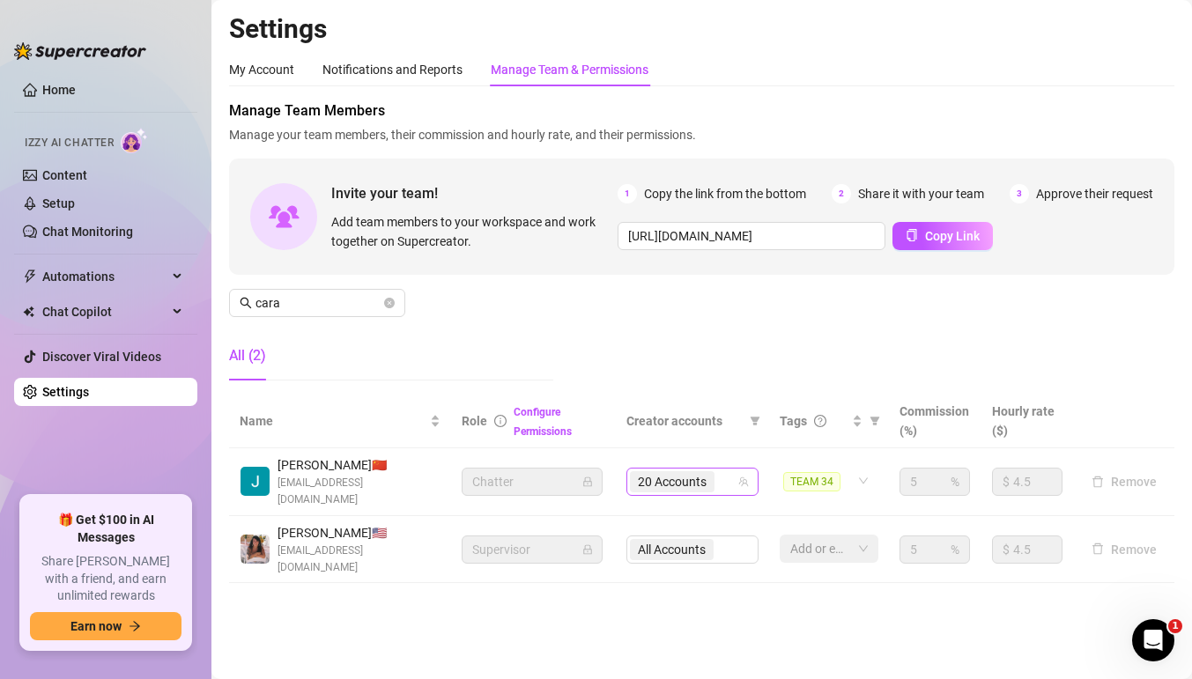
click at [729, 484] on div "20 Accounts" at bounding box center [683, 482] width 107 height 25
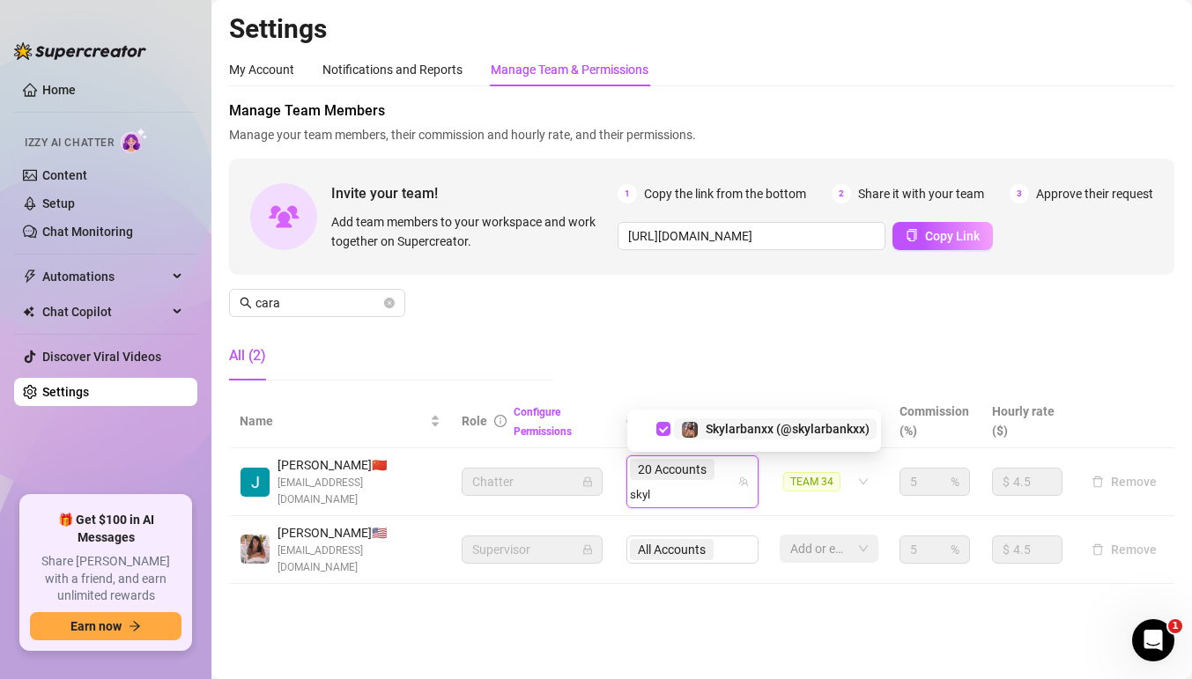
type input "skyl"
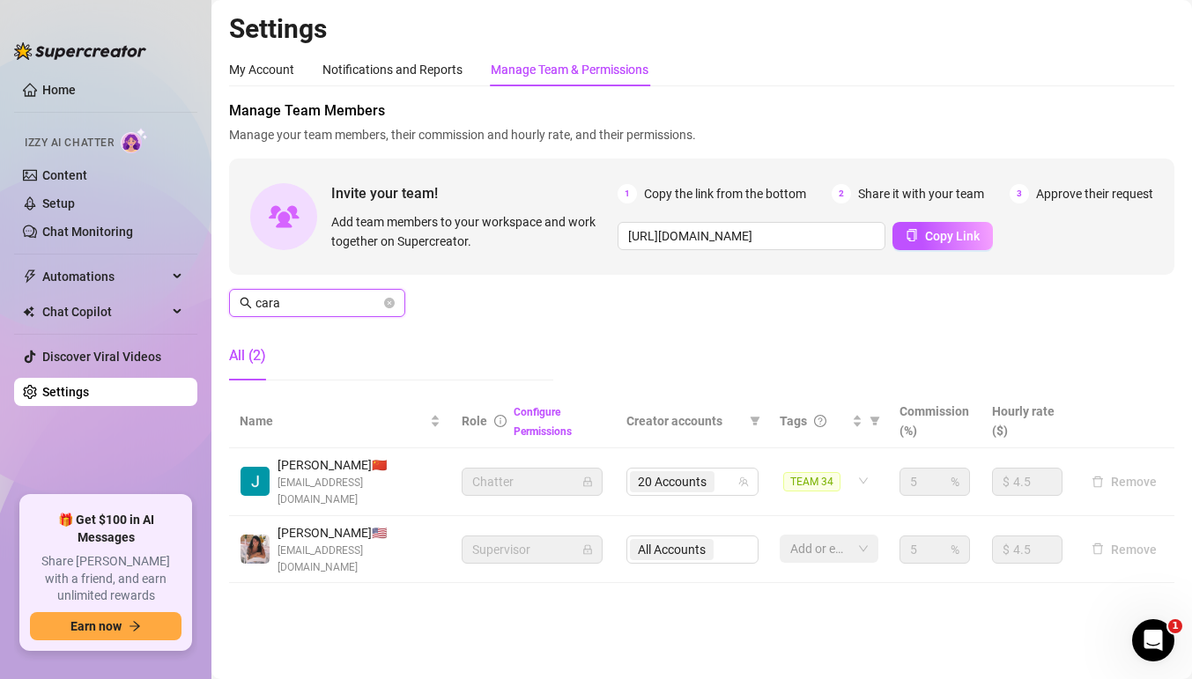
click at [323, 300] on input "cara" at bounding box center [317, 302] width 125 height 19
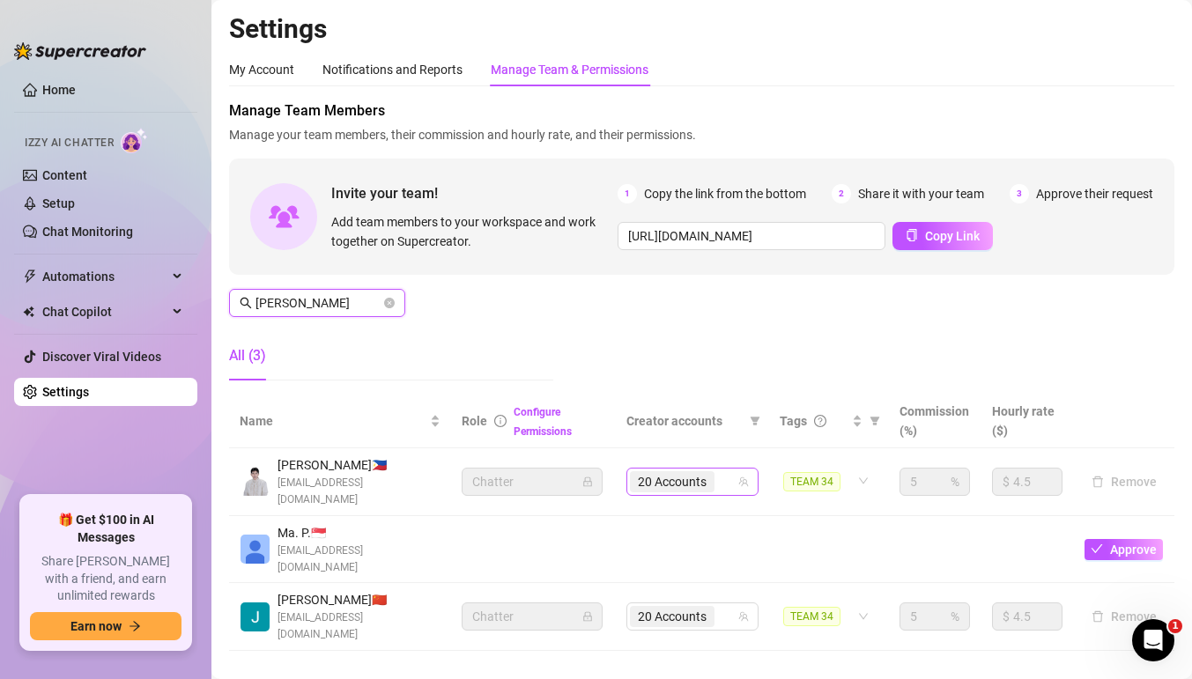
click at [721, 468] on div "20 Accounts" at bounding box center [692, 482] width 132 height 28
type input "[PERSON_NAME]"
click at [721, 480] on div "20 Accounts" at bounding box center [683, 482] width 107 height 25
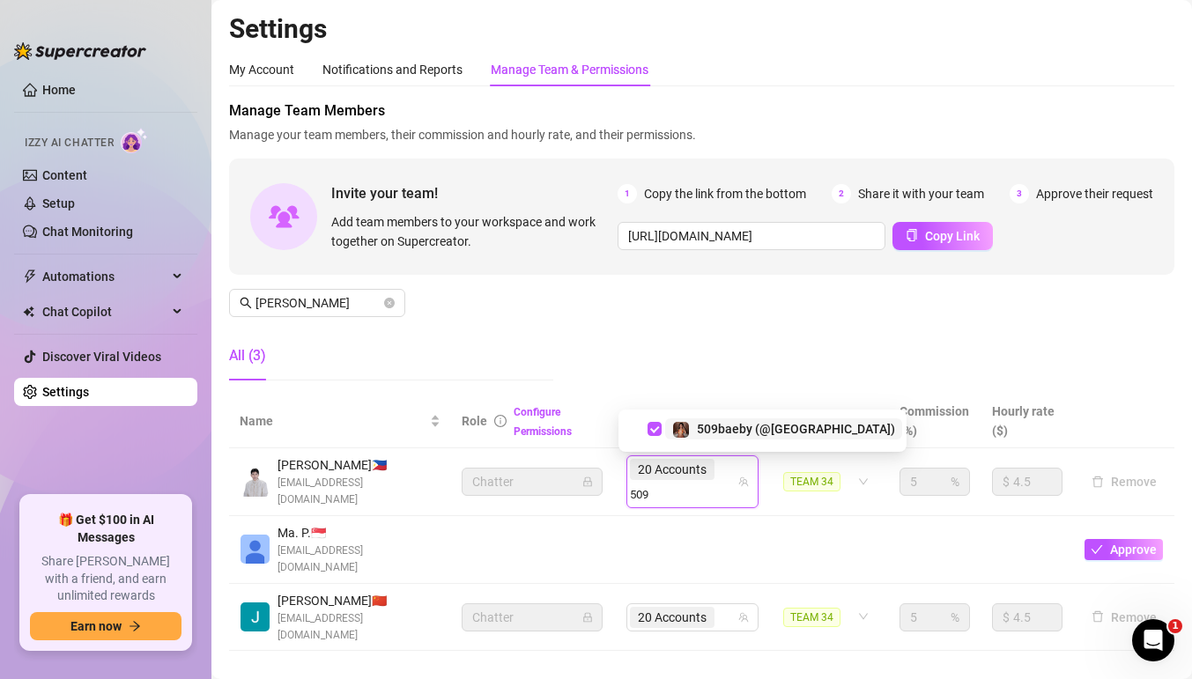
type input "509"
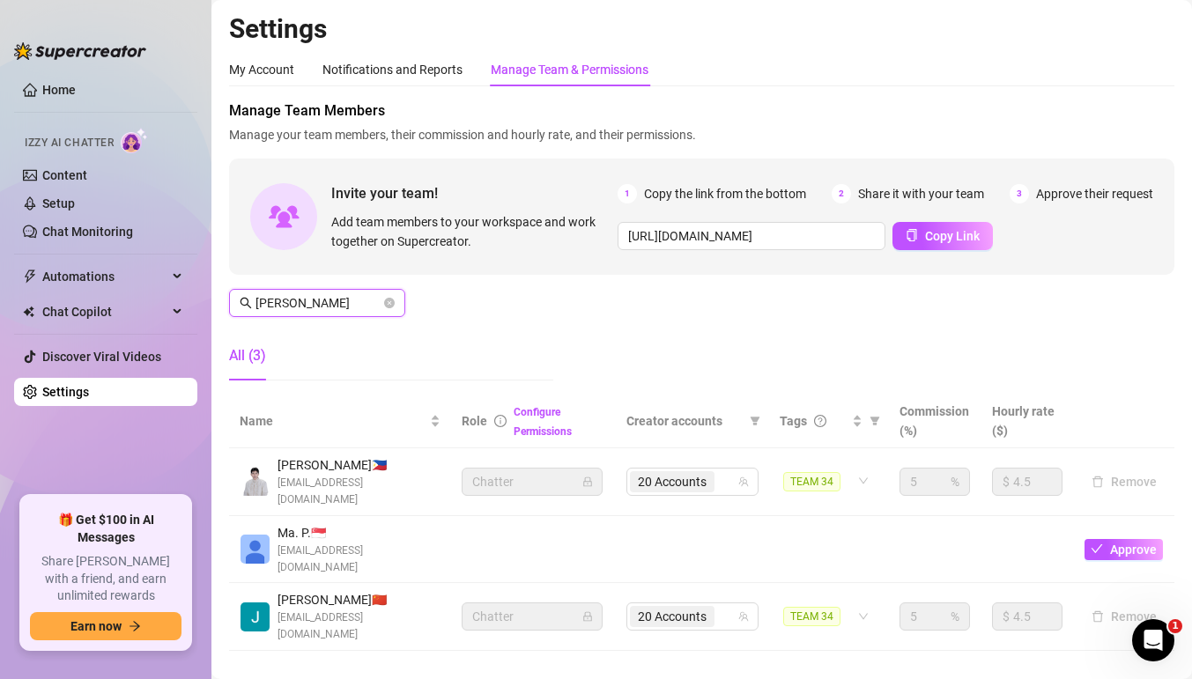
click at [334, 304] on input "[PERSON_NAME]" at bounding box center [317, 302] width 125 height 19
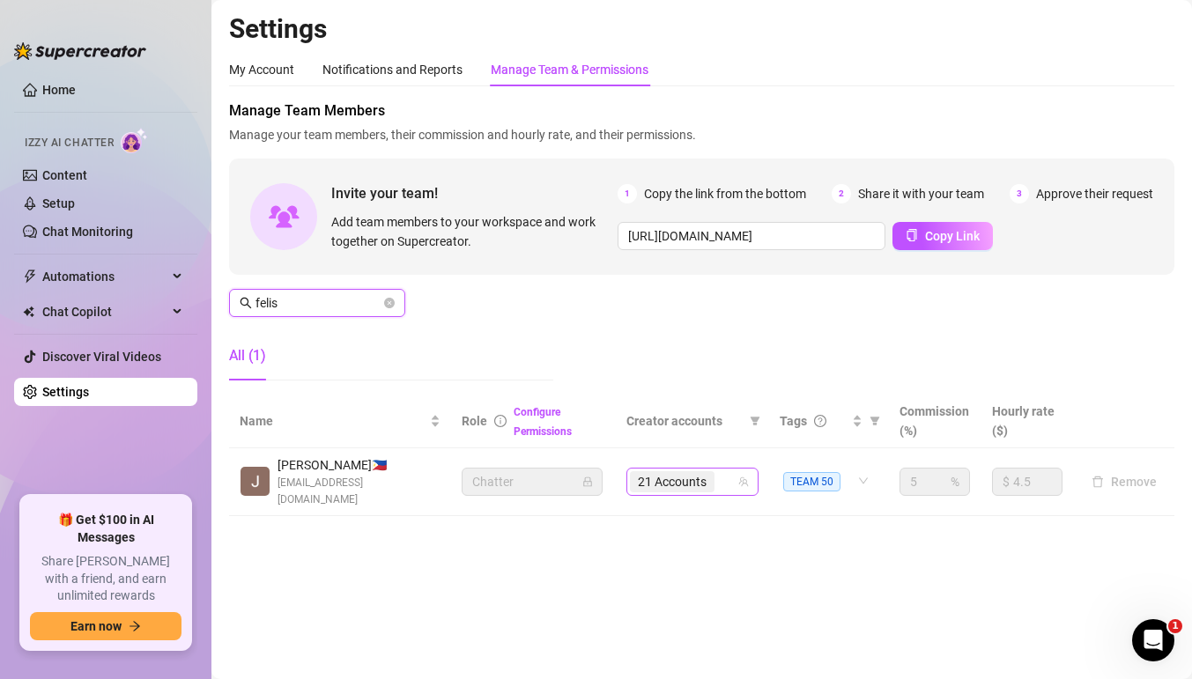
click at [732, 478] on div "21 Accounts" at bounding box center [683, 482] width 107 height 25
type input "felis"
click at [732, 478] on div "21 Accounts" at bounding box center [683, 482] width 107 height 25
type input "mami"
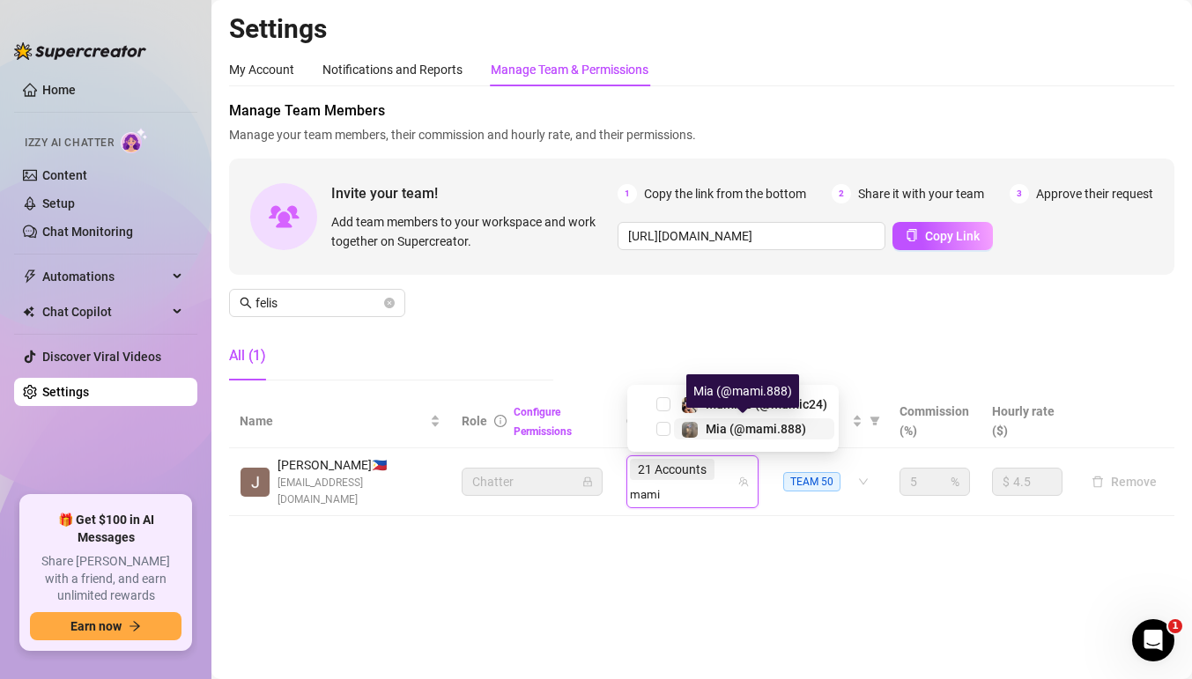
click at [692, 433] on img at bounding box center [690, 430] width 16 height 16
click at [729, 474] on div "21 Accounts mami" at bounding box center [683, 481] width 107 height 49
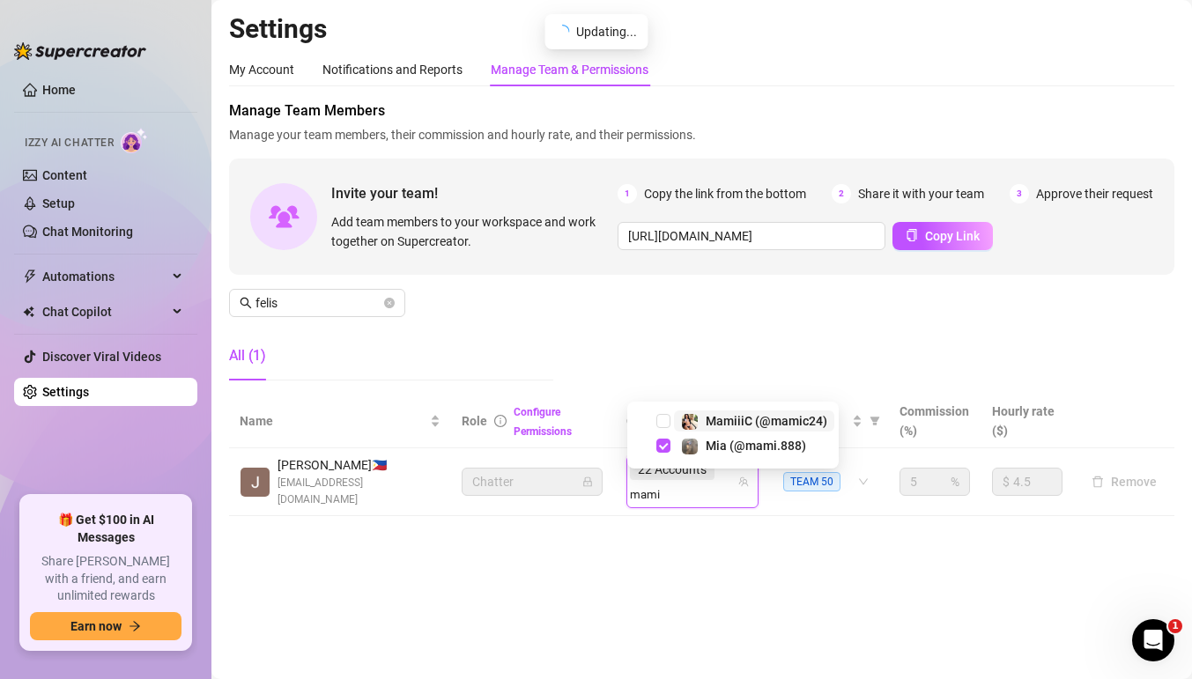
type input "mamic"
click at [669, 429] on span "Select tree node" at bounding box center [663, 429] width 14 height 14
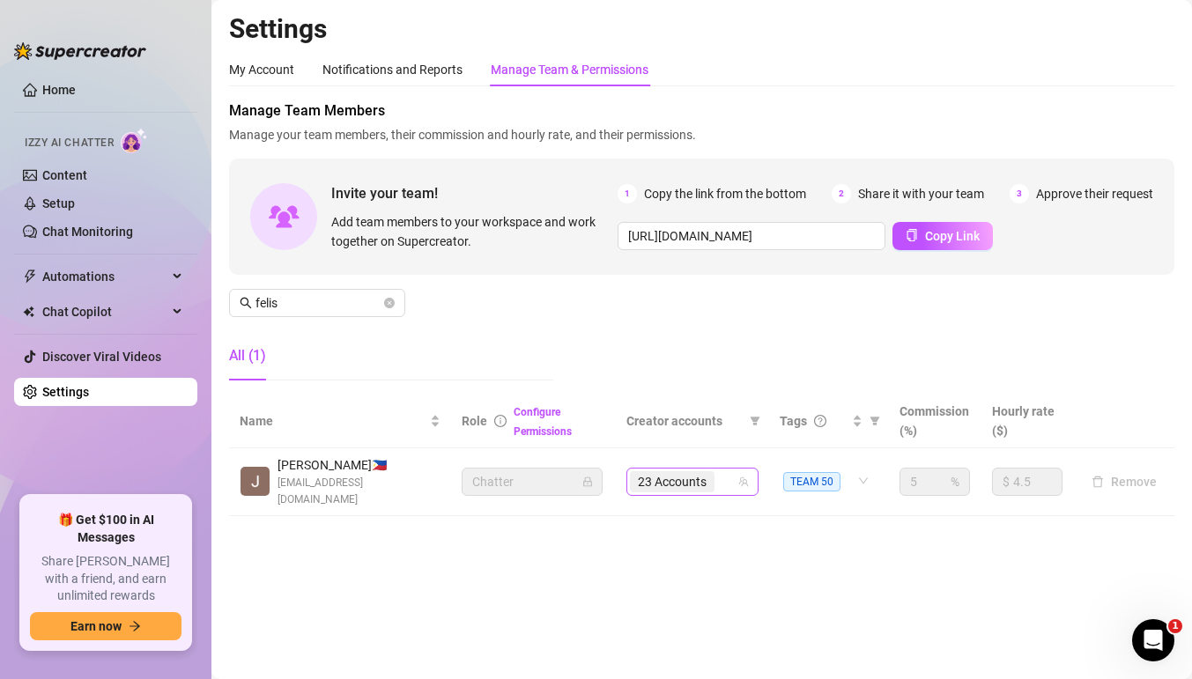
click at [726, 471] on div "23 Accounts" at bounding box center [683, 482] width 107 height 25
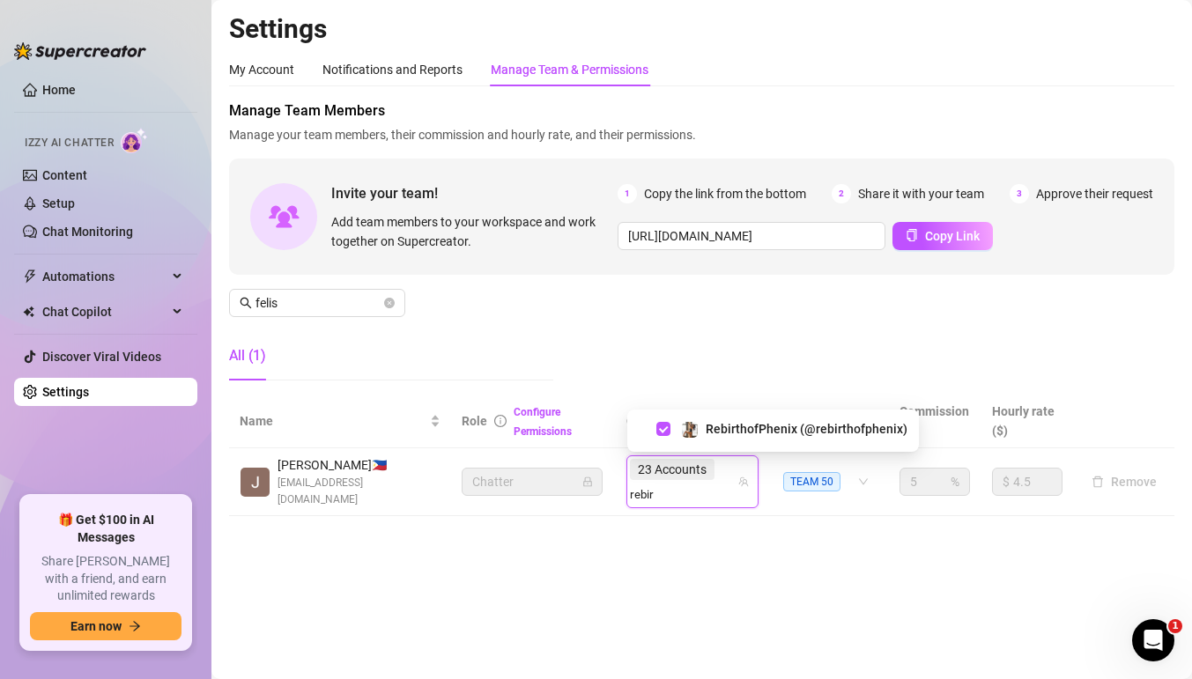
type input "rebir"
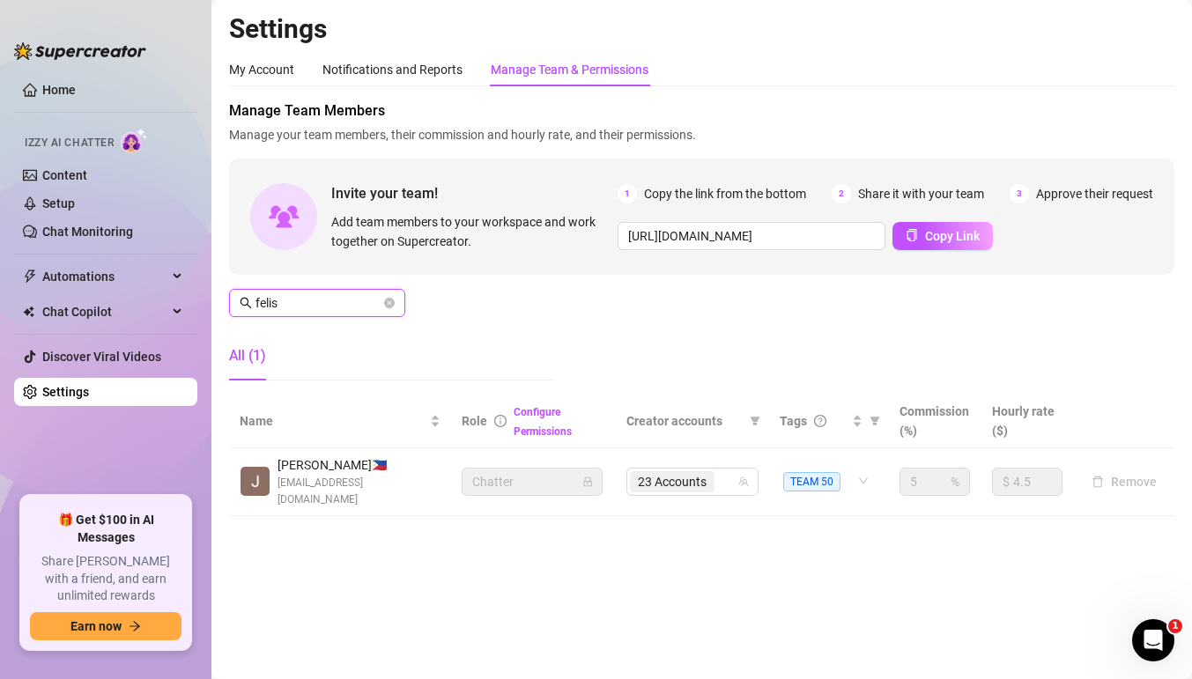
click at [376, 307] on input "felis" at bounding box center [317, 302] width 125 height 19
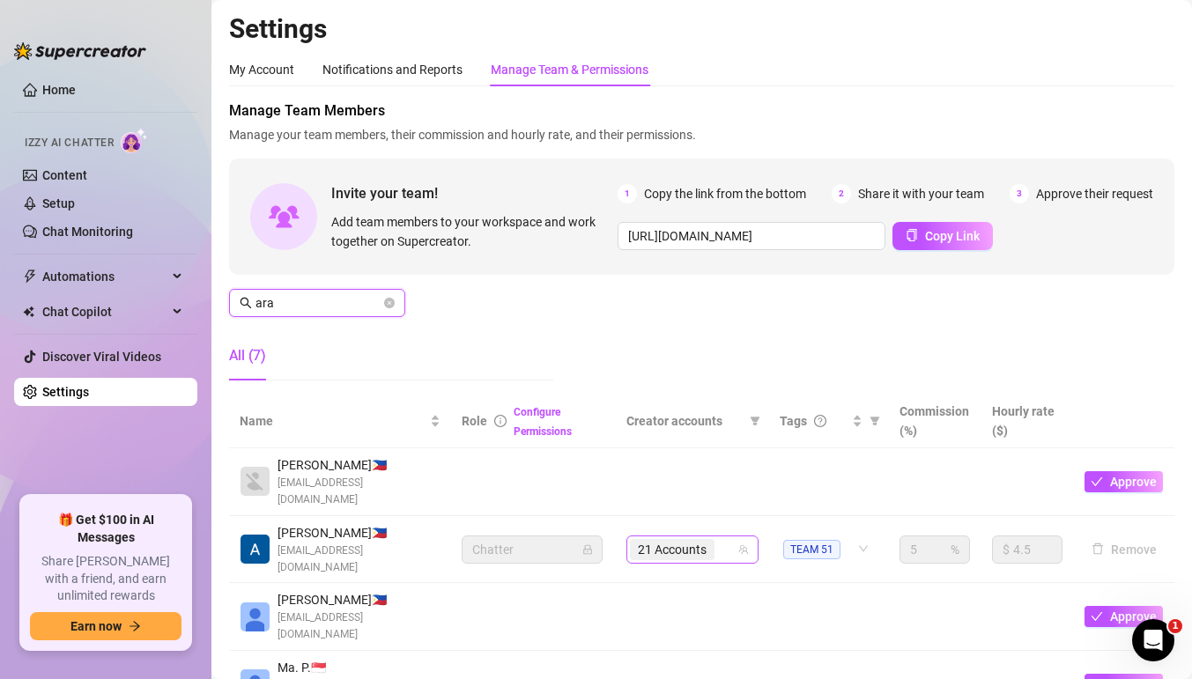
click at [722, 537] on div "21 Accounts" at bounding box center [683, 549] width 107 height 25
type input "ara"
click at [722, 537] on div "21 Accounts" at bounding box center [683, 549] width 107 height 25
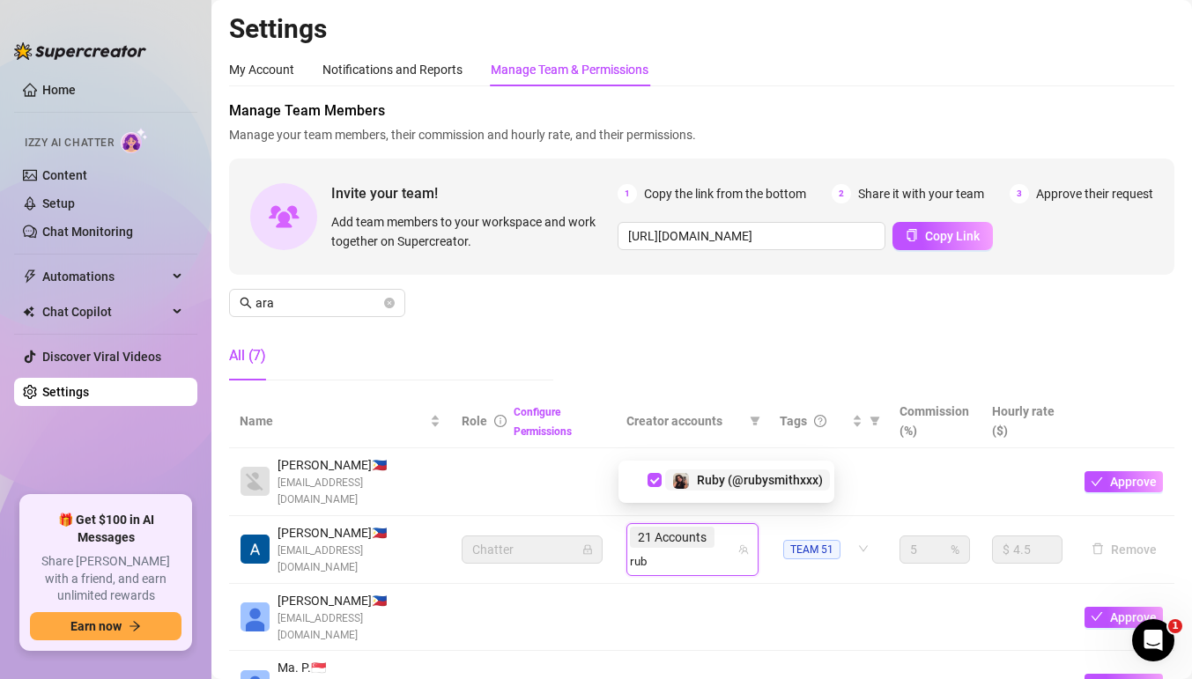
type input "rub"
